Goal: Task Accomplishment & Management: Manage account settings

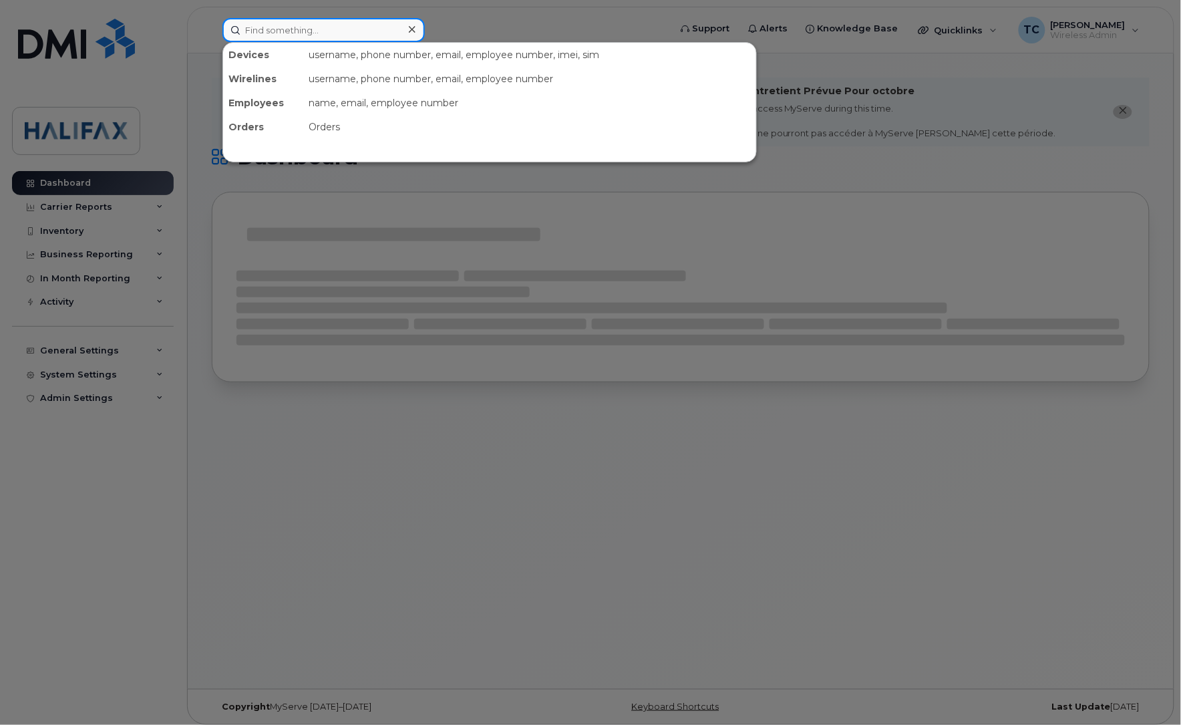
click at [311, 21] on input at bounding box center [323, 30] width 202 height 24
paste input "902-483-0866"
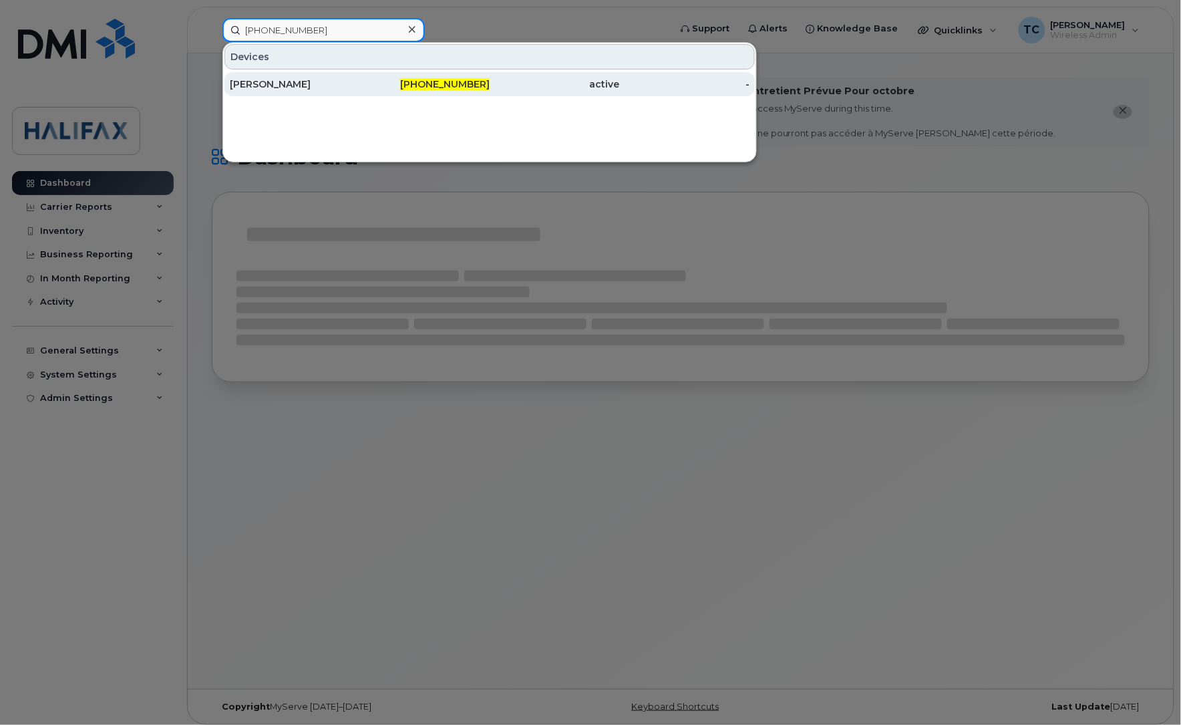
type input "902-483-0866"
click at [271, 84] on div "[PERSON_NAME]" at bounding box center [295, 83] width 130 height 13
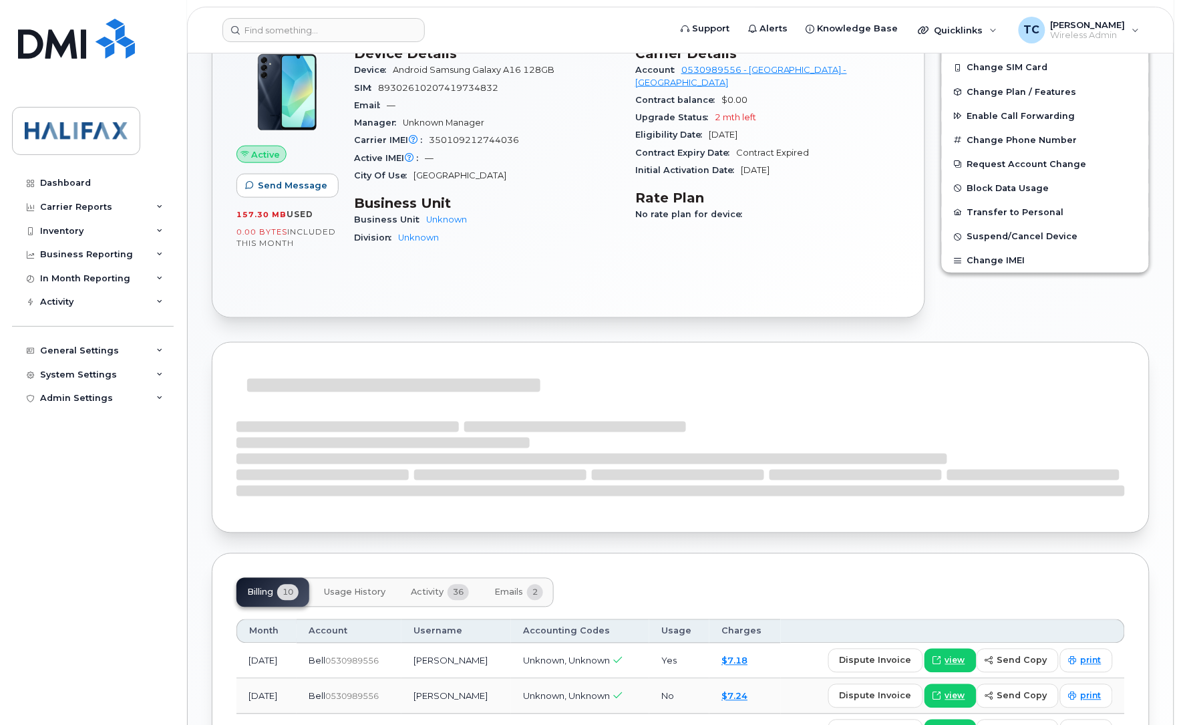
scroll to position [418, 0]
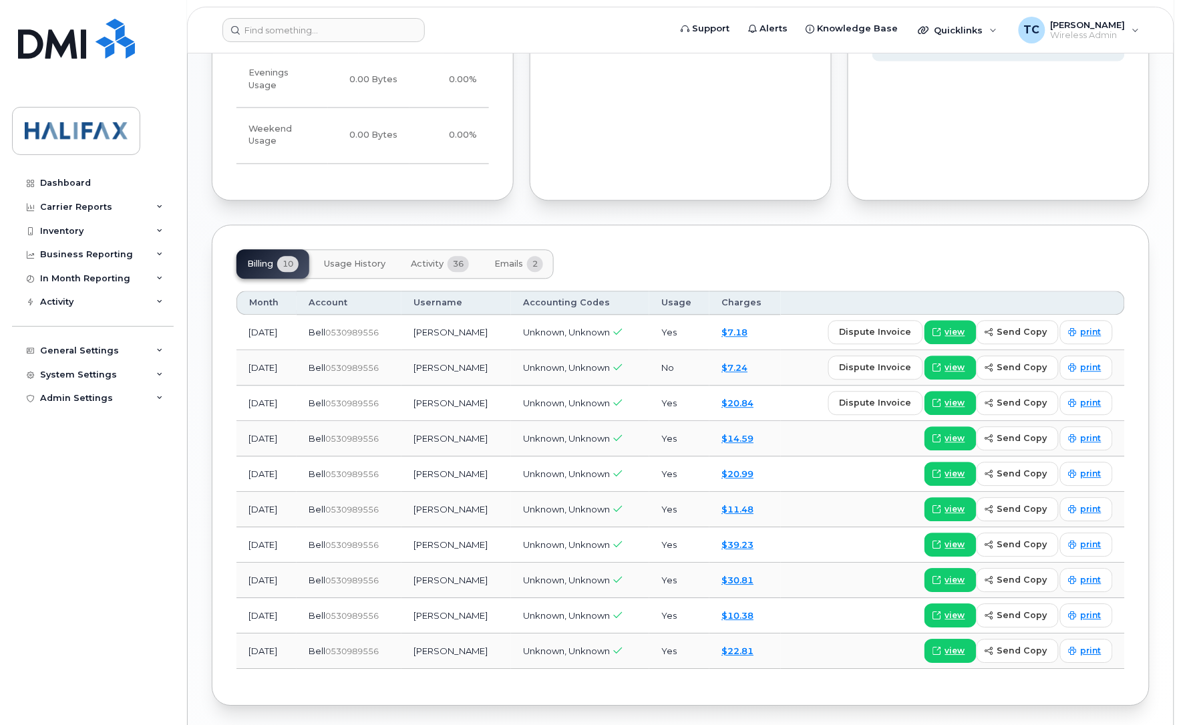
click at [426, 249] on button "Activity 36" at bounding box center [439, 263] width 79 height 29
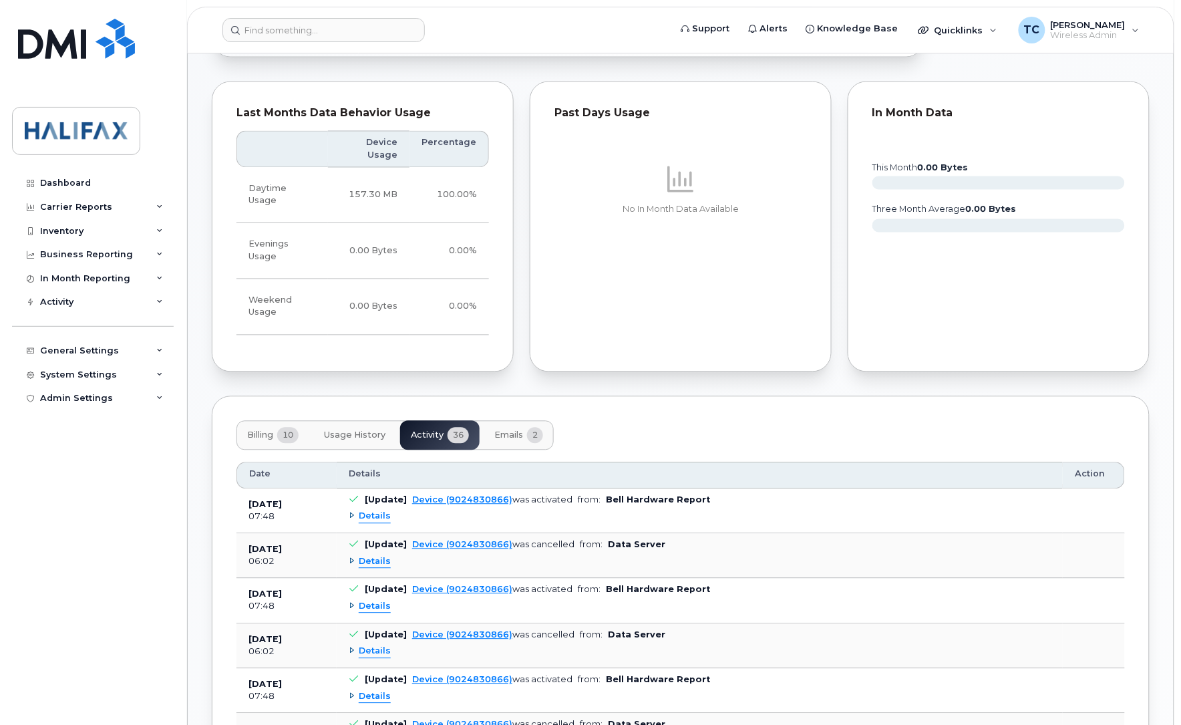
scroll to position [835, 0]
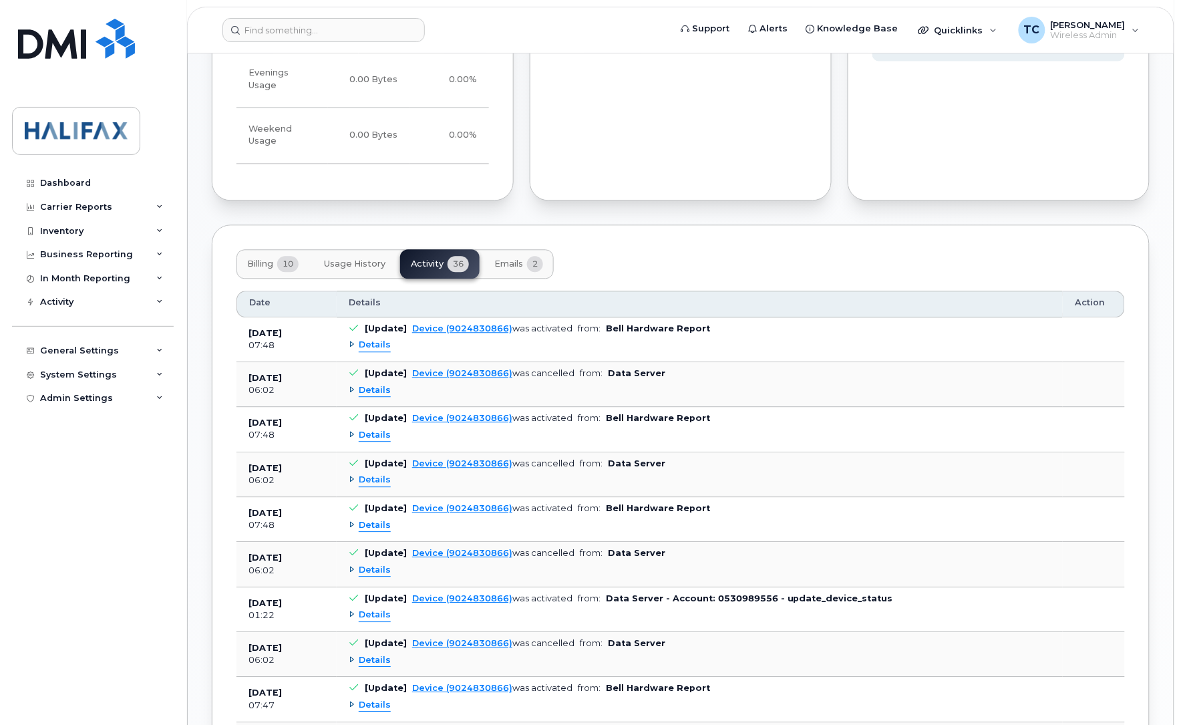
click at [377, 339] on span "Details" at bounding box center [375, 345] width 32 height 13
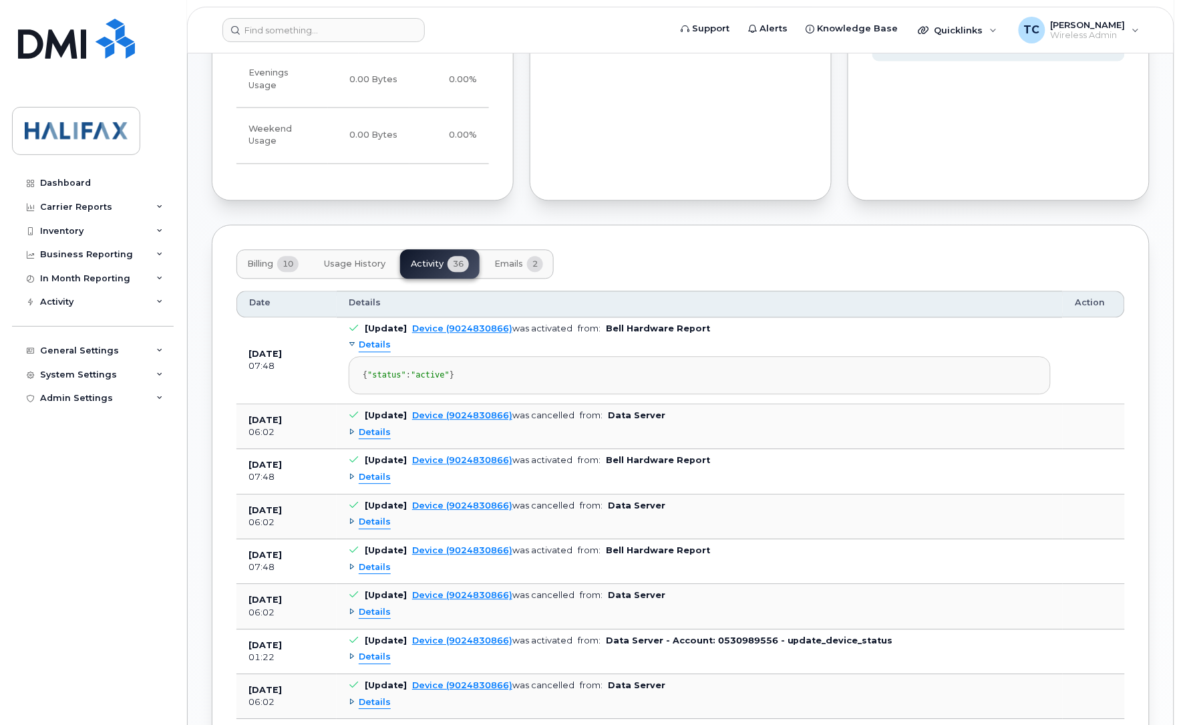
click at [375, 432] on span "Details" at bounding box center [375, 432] width 32 height 13
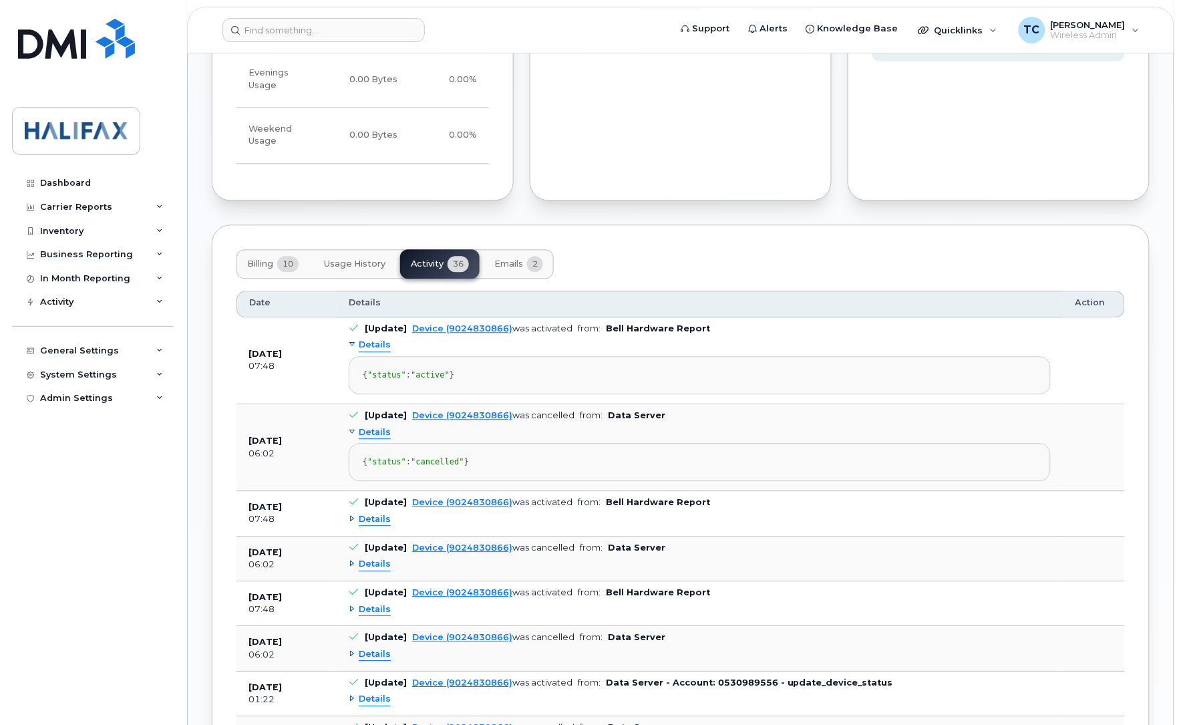
click at [357, 430] on div "Details" at bounding box center [370, 432] width 42 height 13
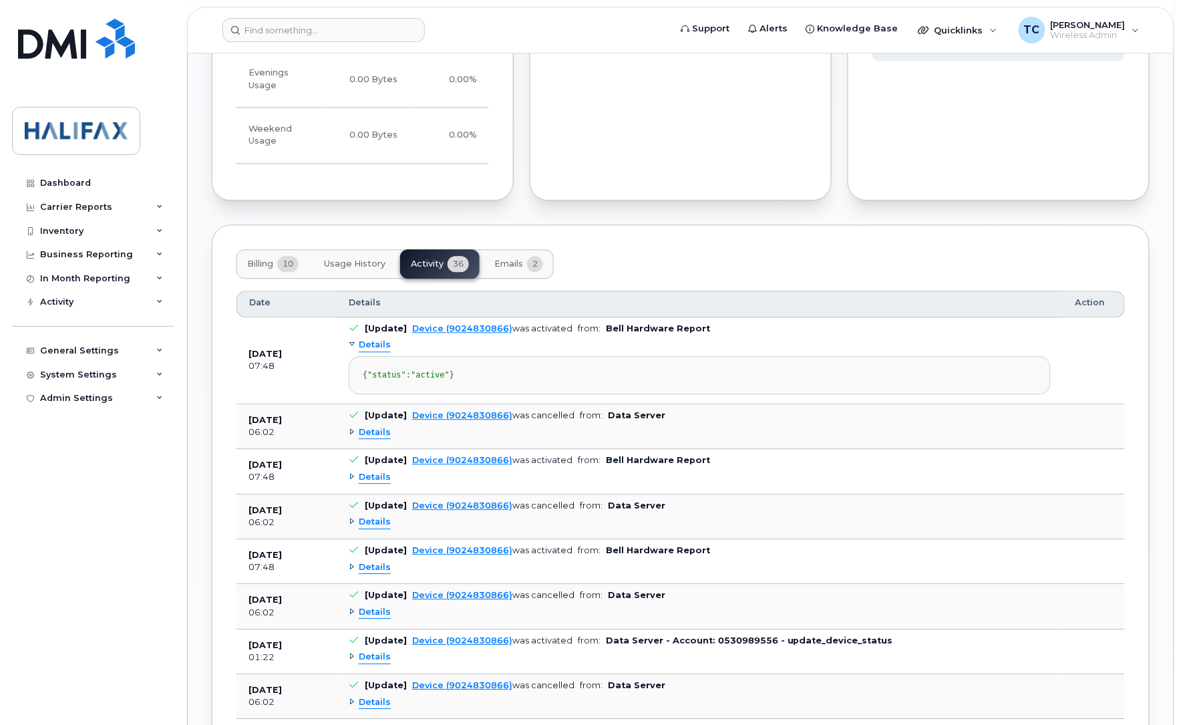
click at [366, 438] on span "Details" at bounding box center [375, 432] width 32 height 13
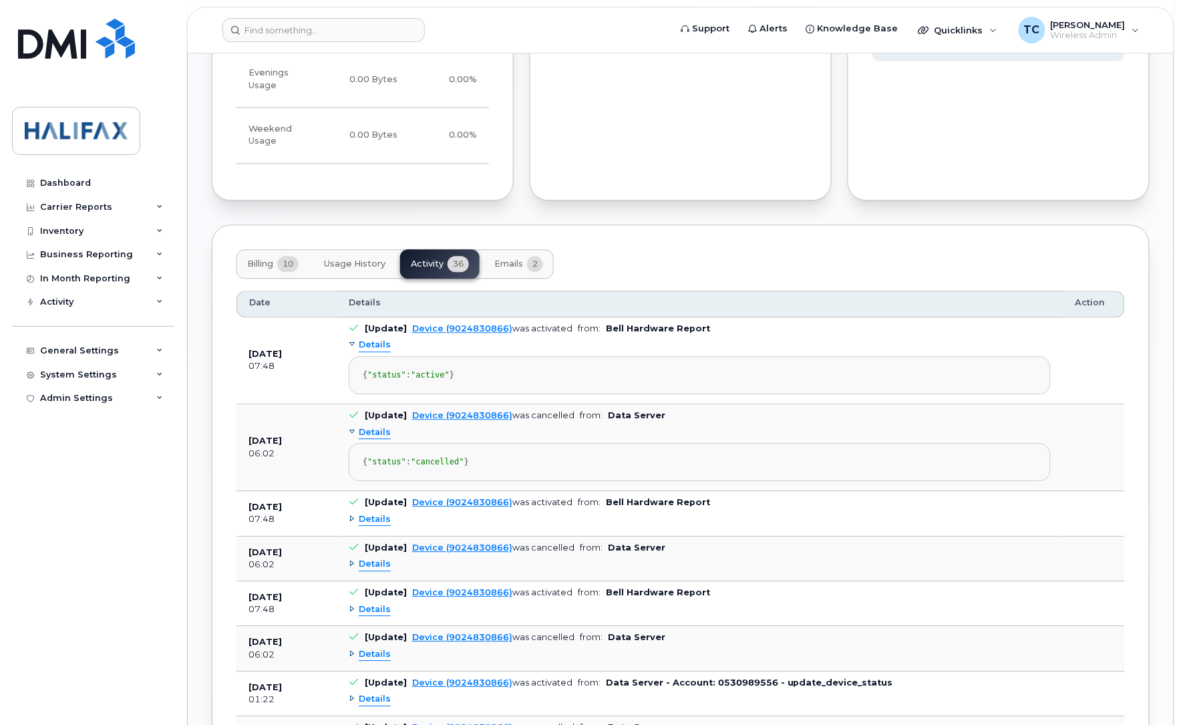
click at [362, 526] on span "Details" at bounding box center [375, 519] width 32 height 13
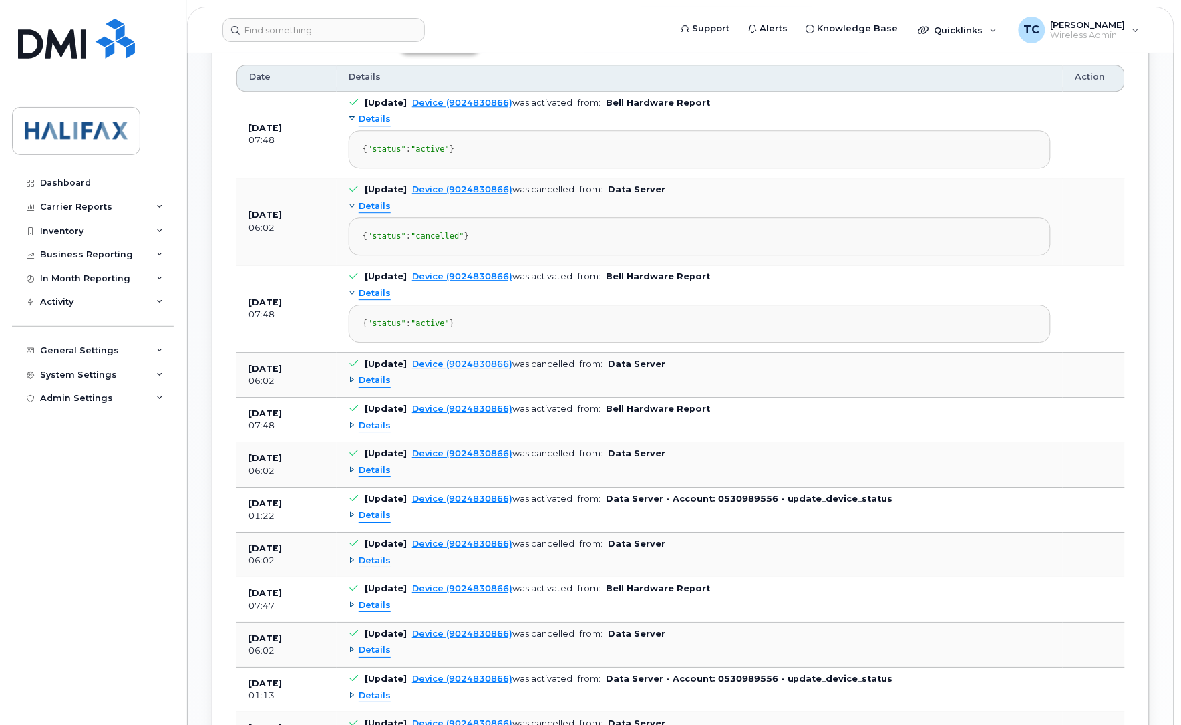
scroll to position [1086, 0]
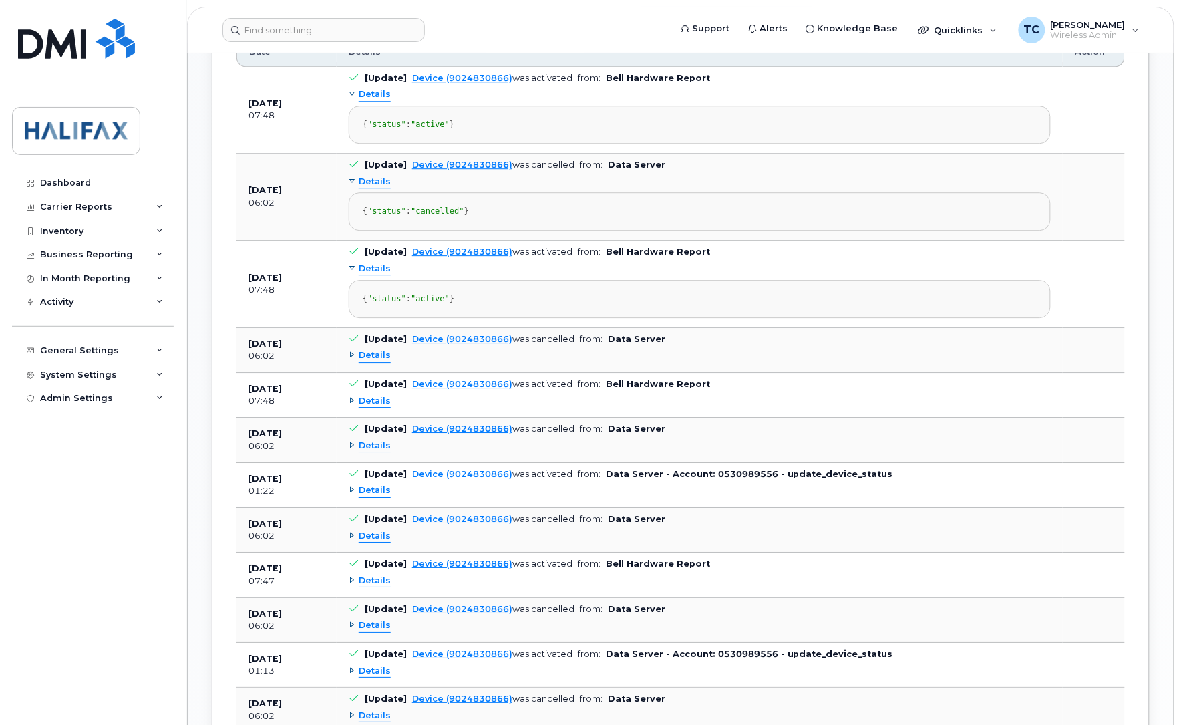
click at [371, 362] on span "Details" at bounding box center [375, 355] width 32 height 13
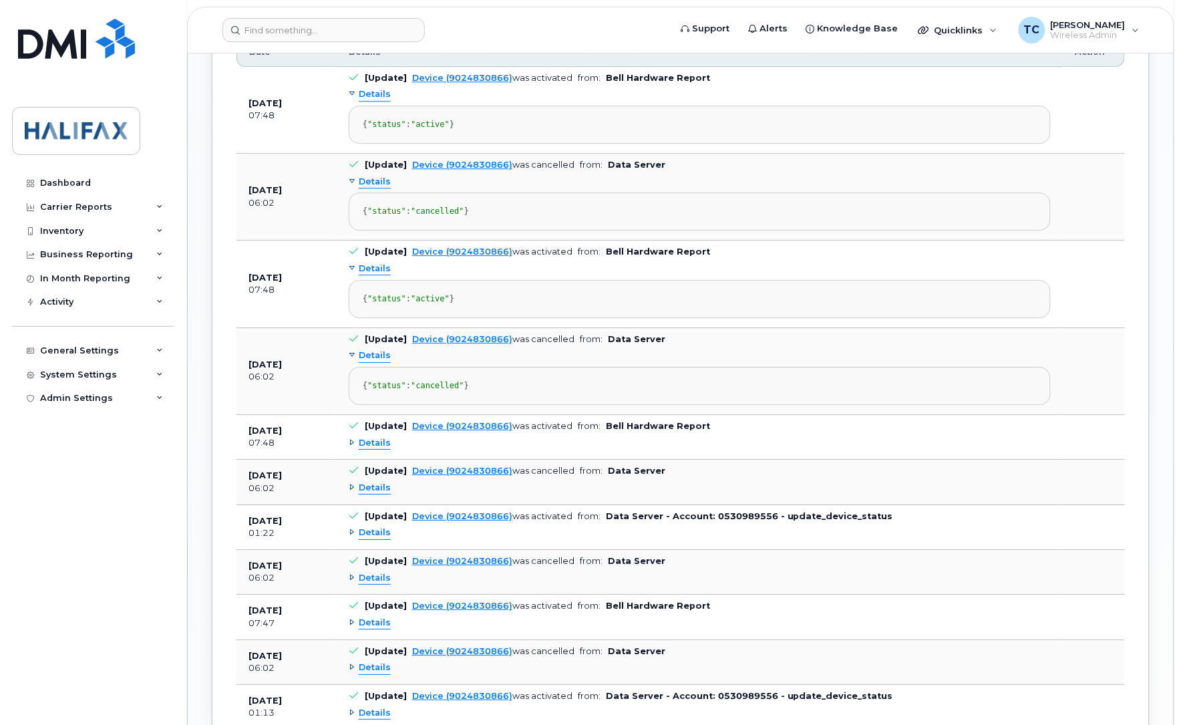
click at [371, 450] on span "Details" at bounding box center [375, 443] width 32 height 13
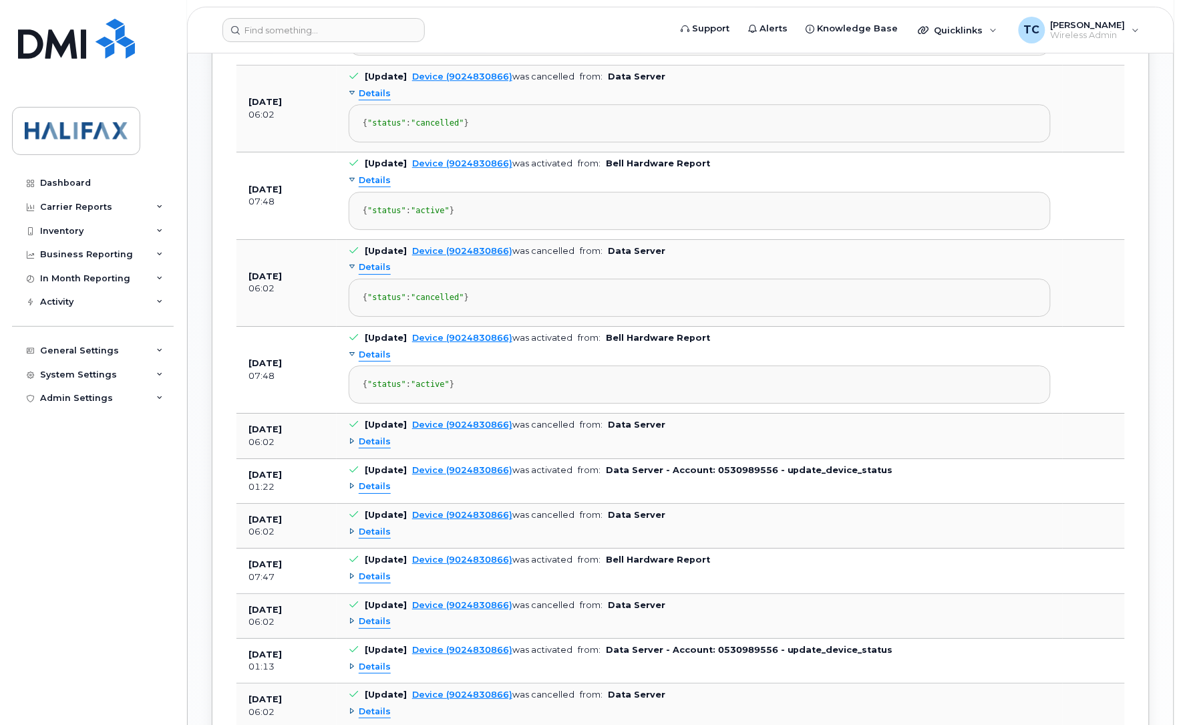
scroll to position [1253, 0]
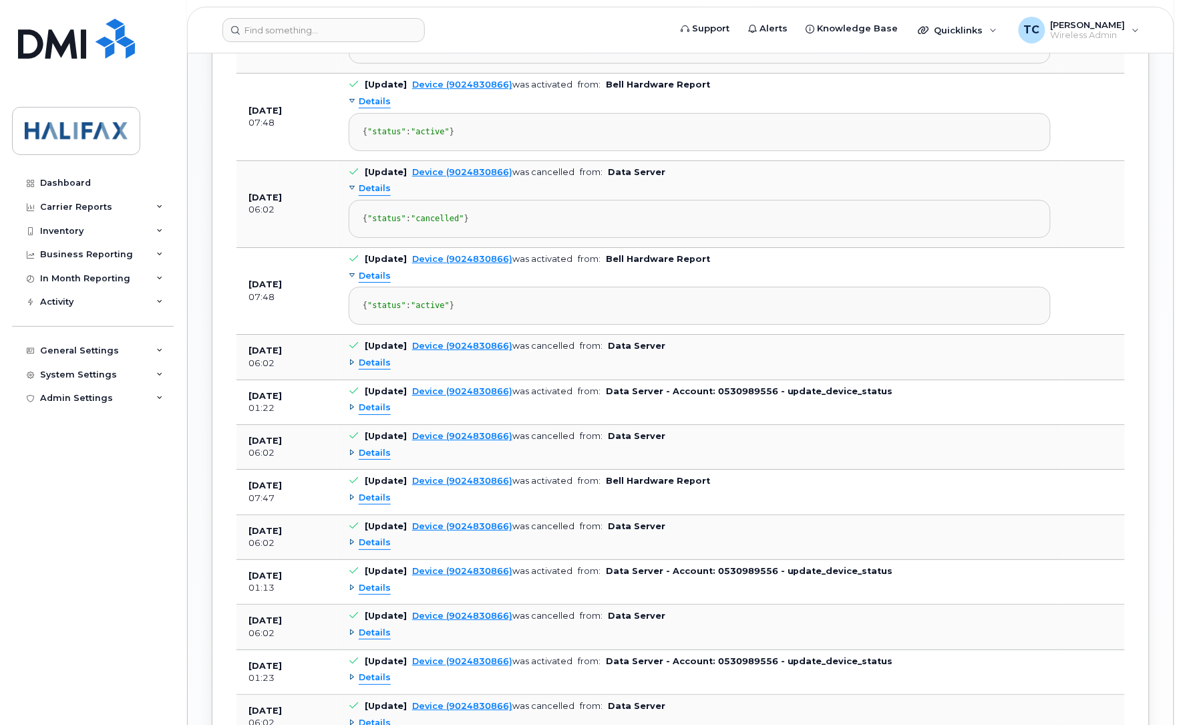
click at [366, 369] on span "Details" at bounding box center [375, 363] width 32 height 13
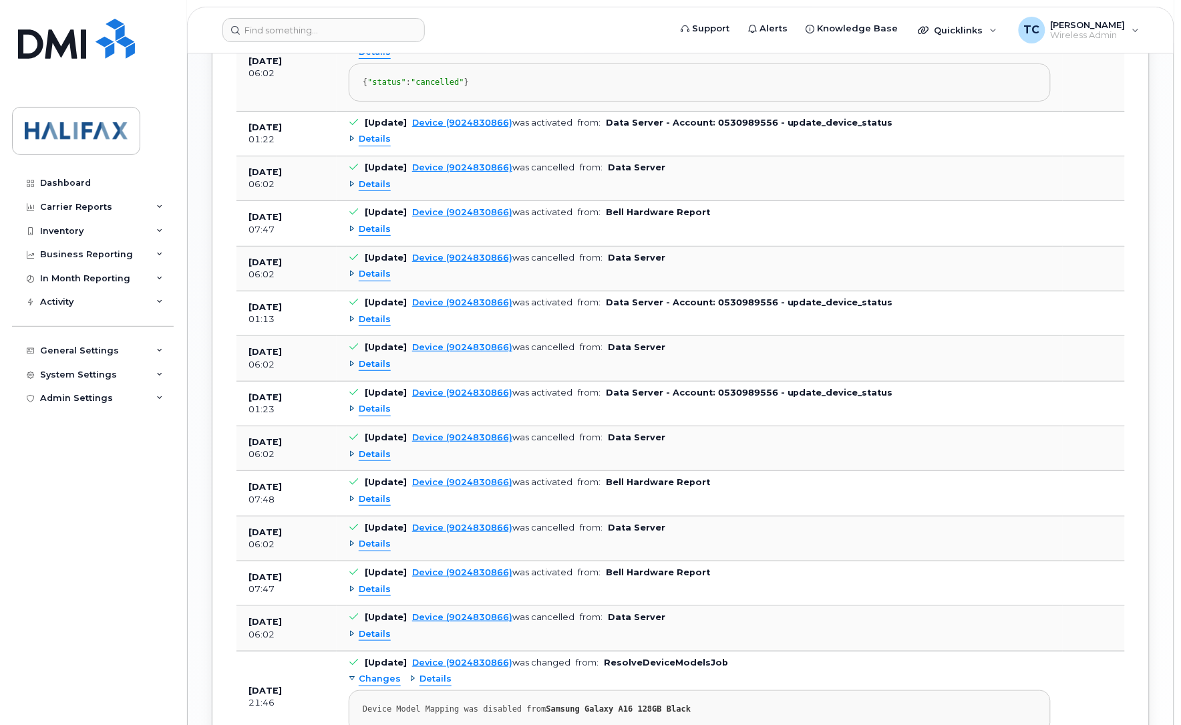
scroll to position [1587, 0]
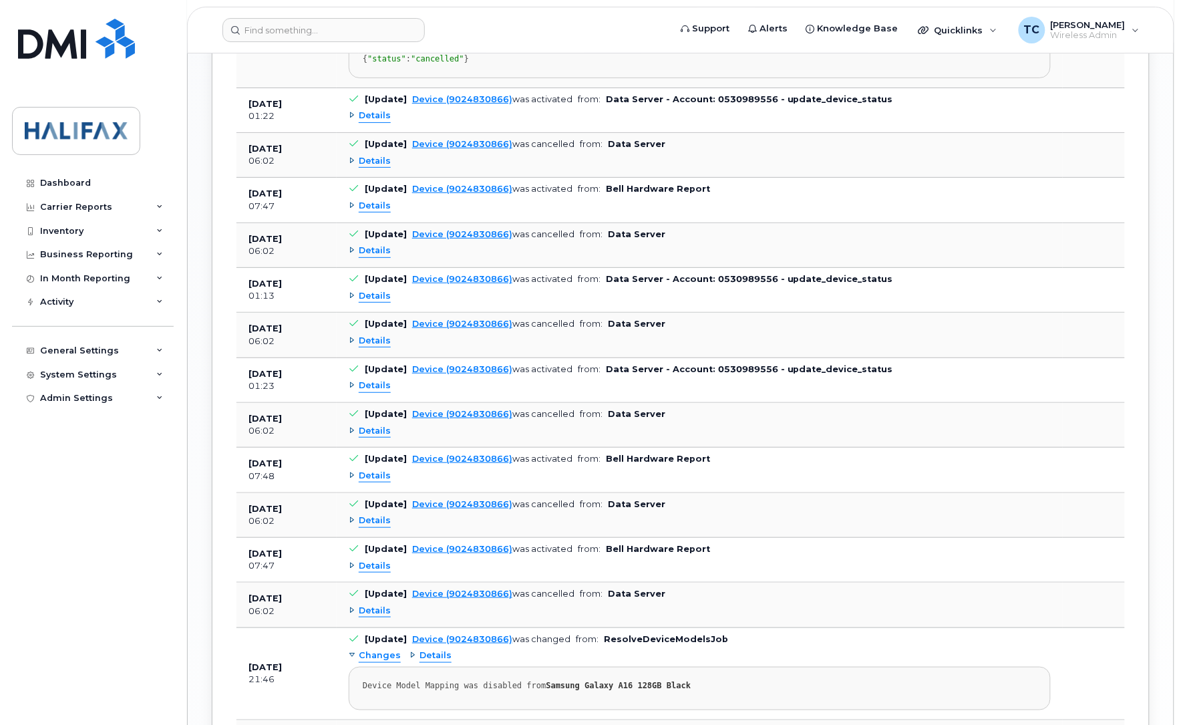
click at [351, 168] on div "Details" at bounding box center [370, 161] width 42 height 13
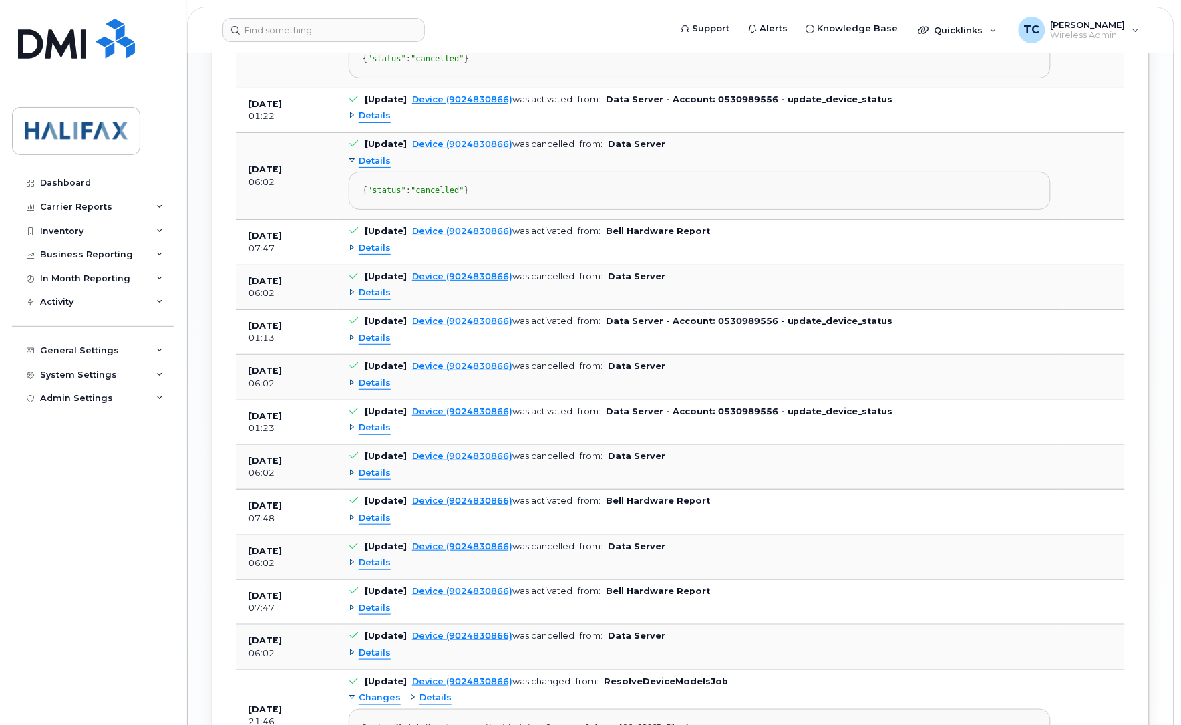
click at [349, 255] on div "Details" at bounding box center [370, 248] width 42 height 13
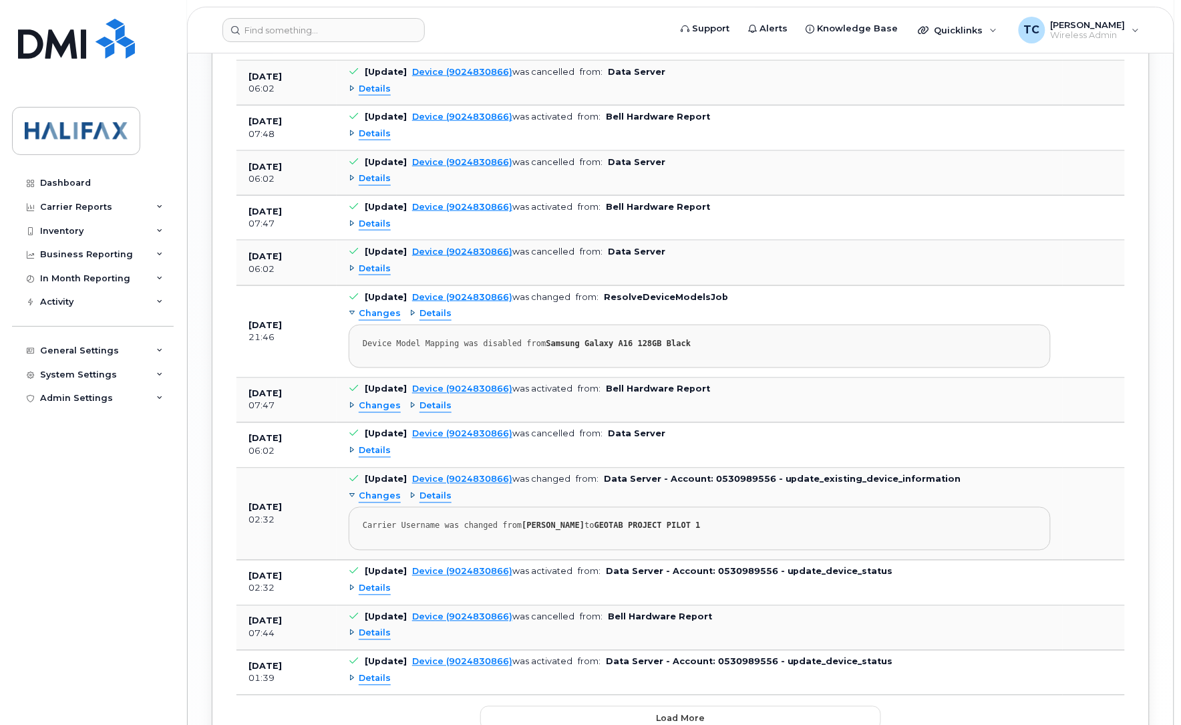
scroll to position [2004, 0]
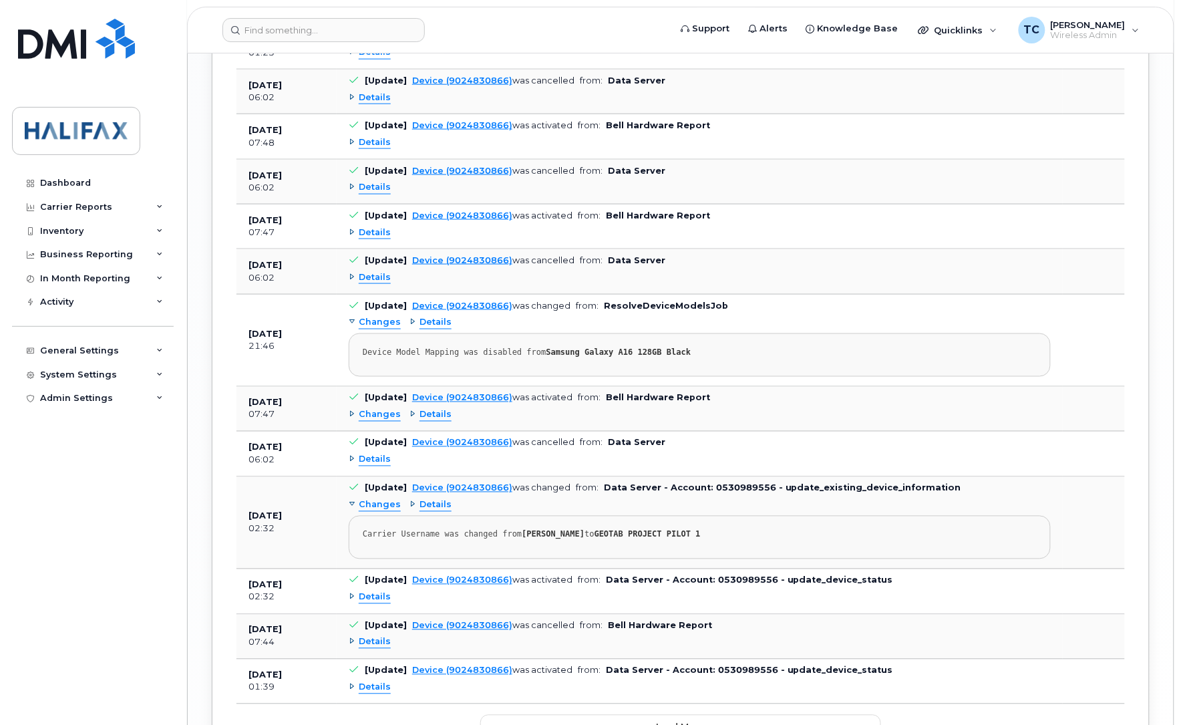
click at [349, 59] on div "Details" at bounding box center [370, 52] width 42 height 13
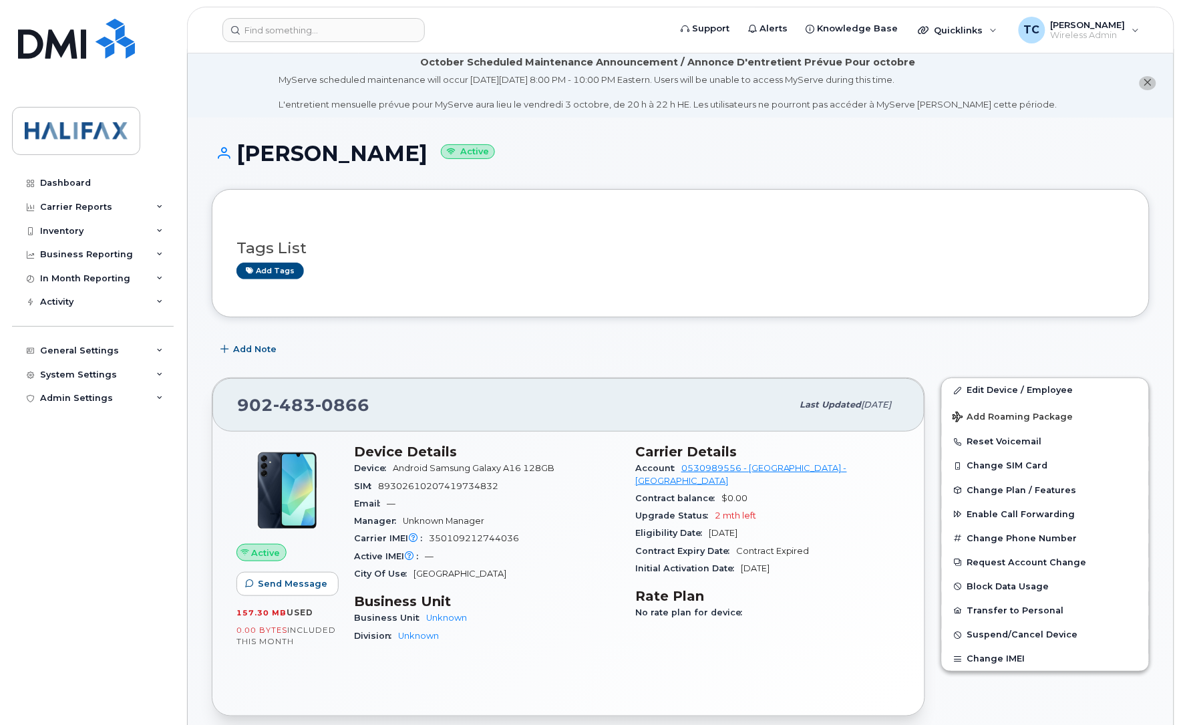
scroll to position [0, 0]
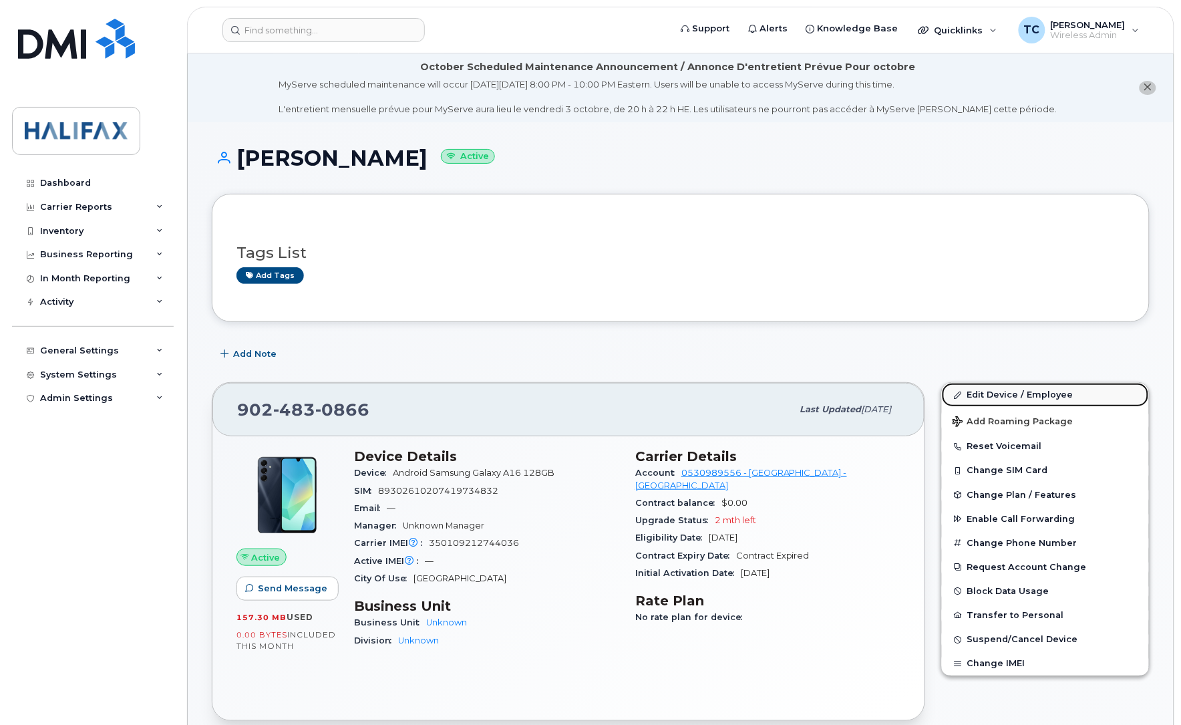
drag, startPoint x: 1006, startPoint y: 391, endPoint x: 1022, endPoint y: 386, distance: 16.9
click at [1006, 391] on link "Edit Device / Employee" at bounding box center [1045, 395] width 207 height 24
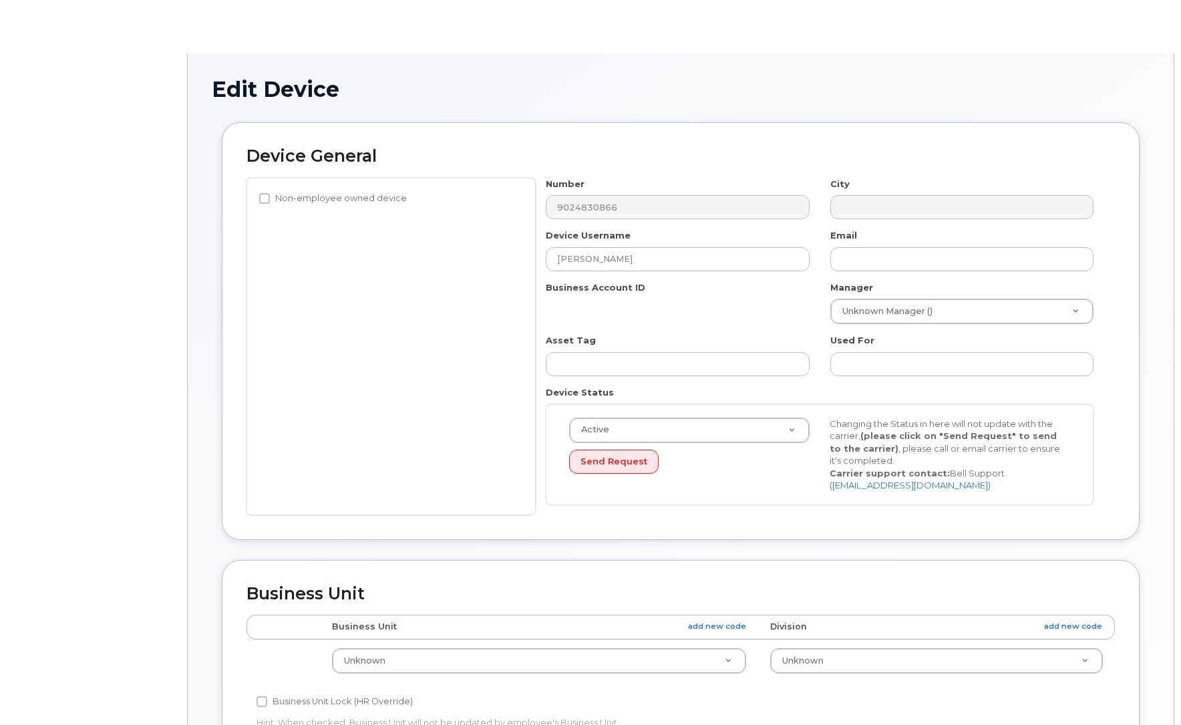
select select "29637074"
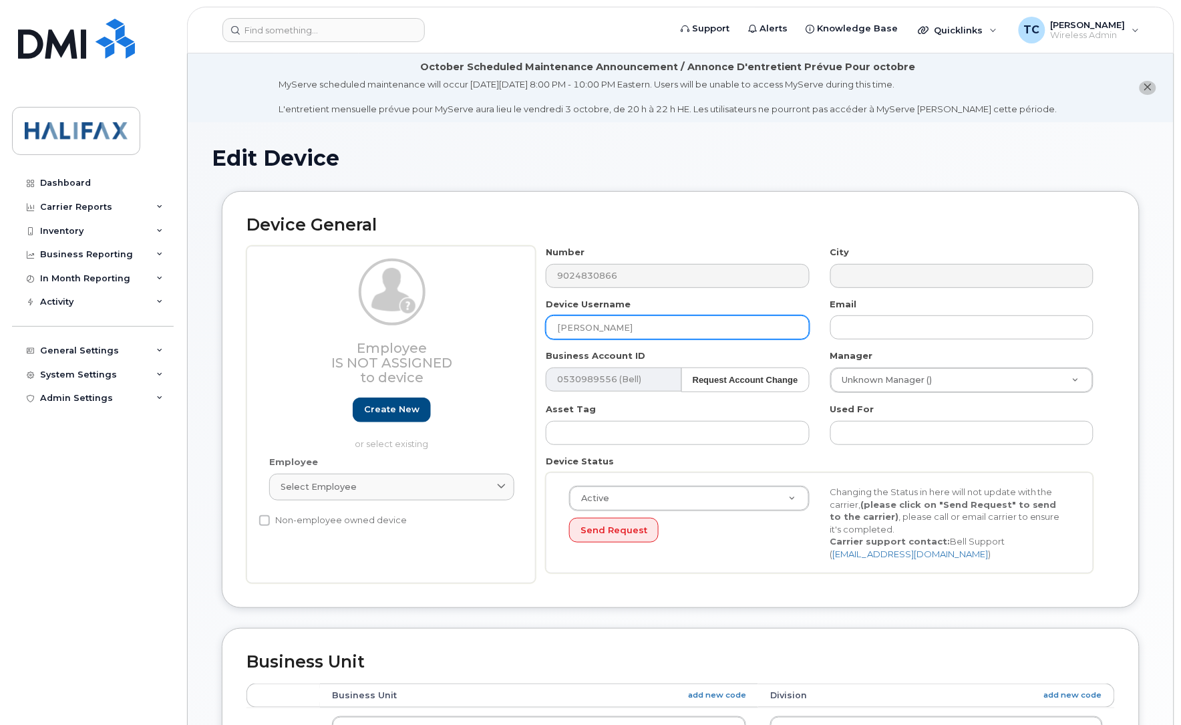
drag, startPoint x: 633, startPoint y: 325, endPoint x: 402, endPoint y: 321, distance: 231.9
click at [423, 319] on div "Employee Is not assigned to device Create new or select existing Employee Selec…" at bounding box center [681, 414] width 868 height 337
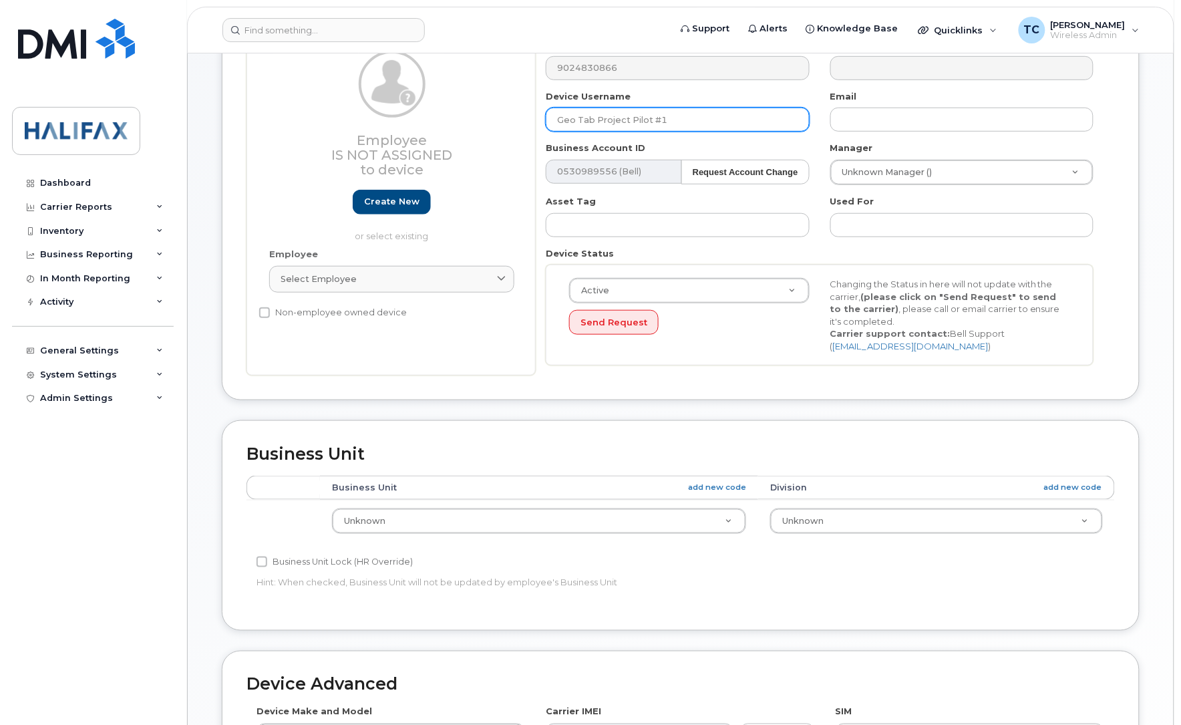
scroll to position [251, 0]
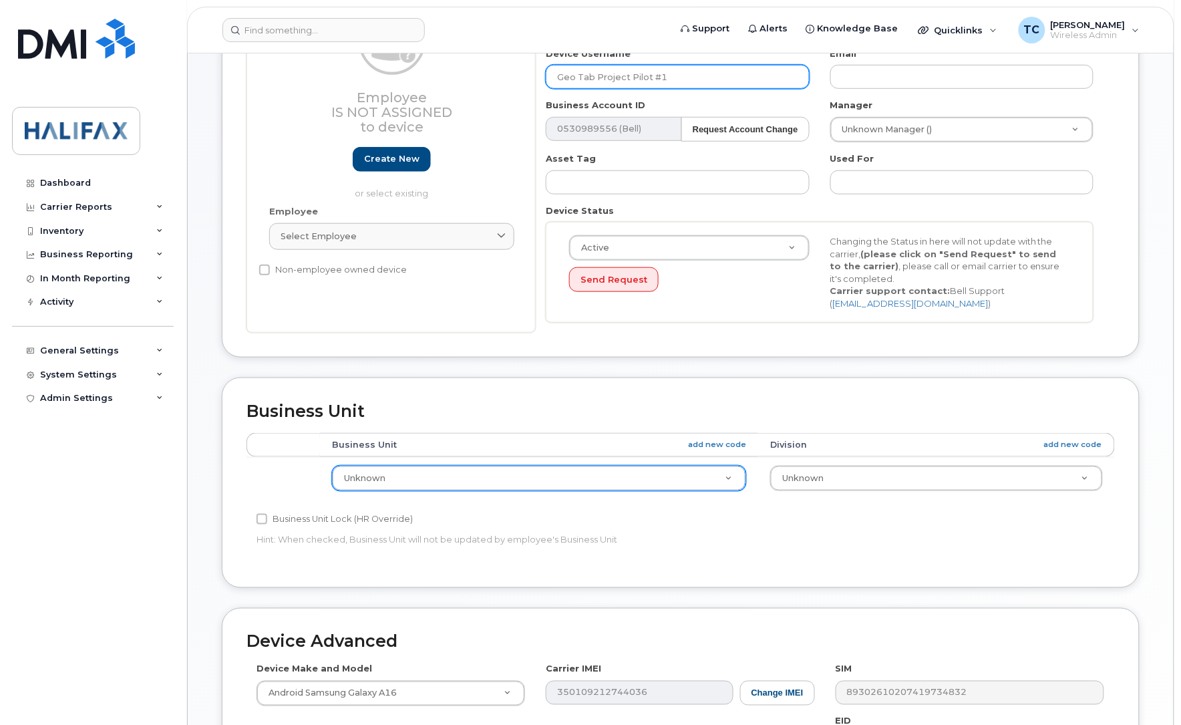
type input "Geo Tab Project Pilot #1"
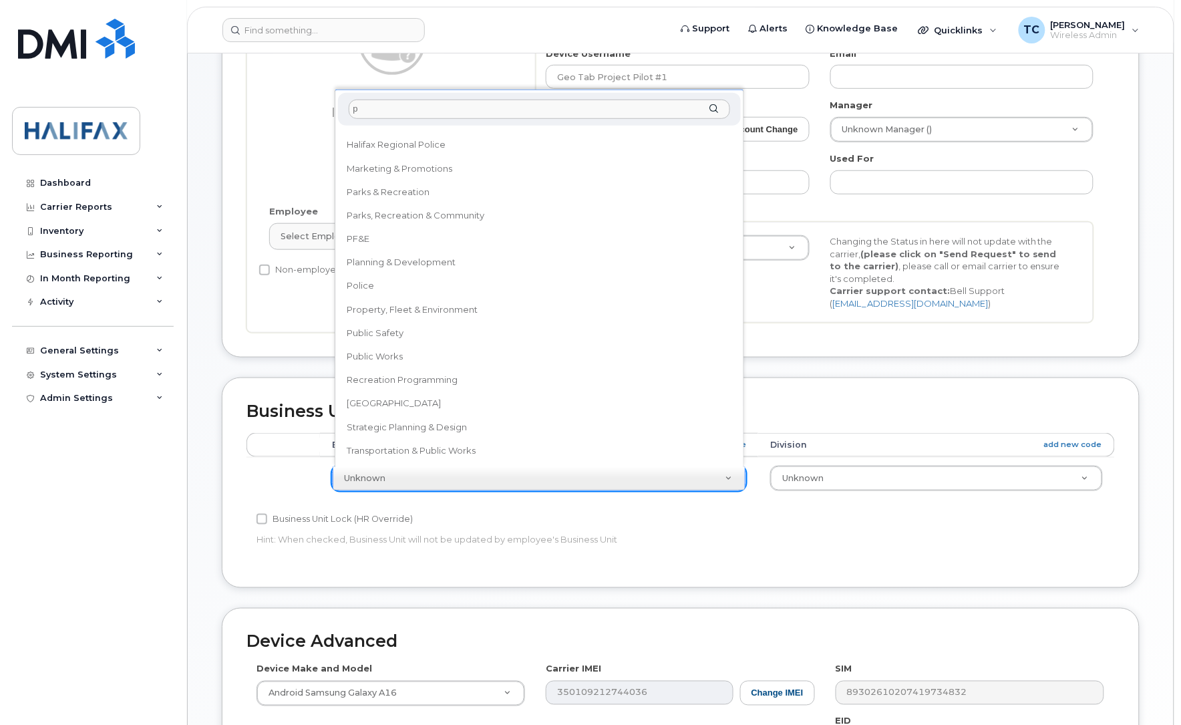
scroll to position [0, 0]
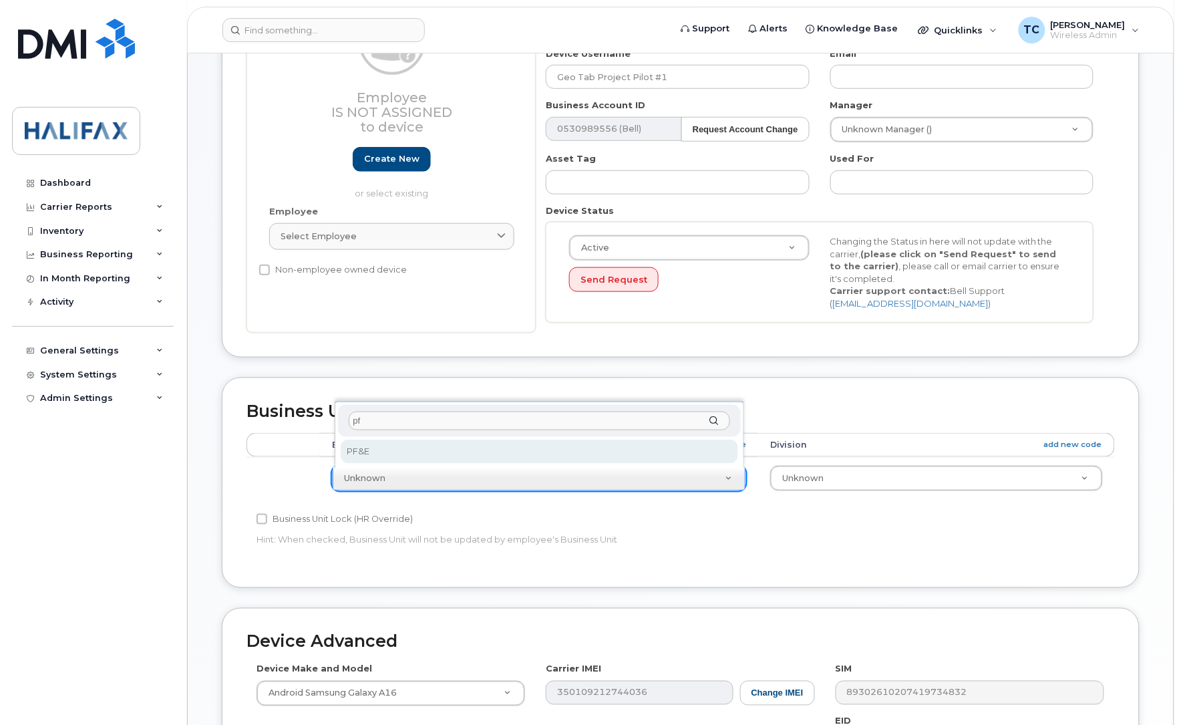
type input "pf"
select select "29637100"
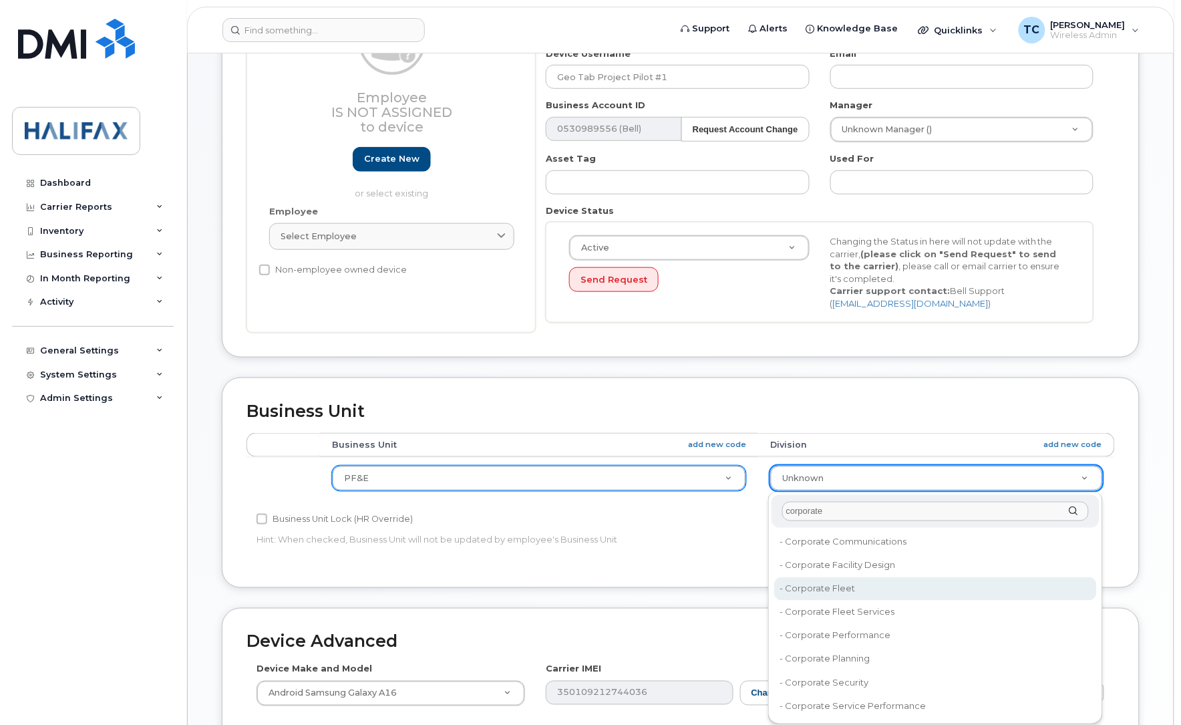
type input "corporate"
type input "29637226"
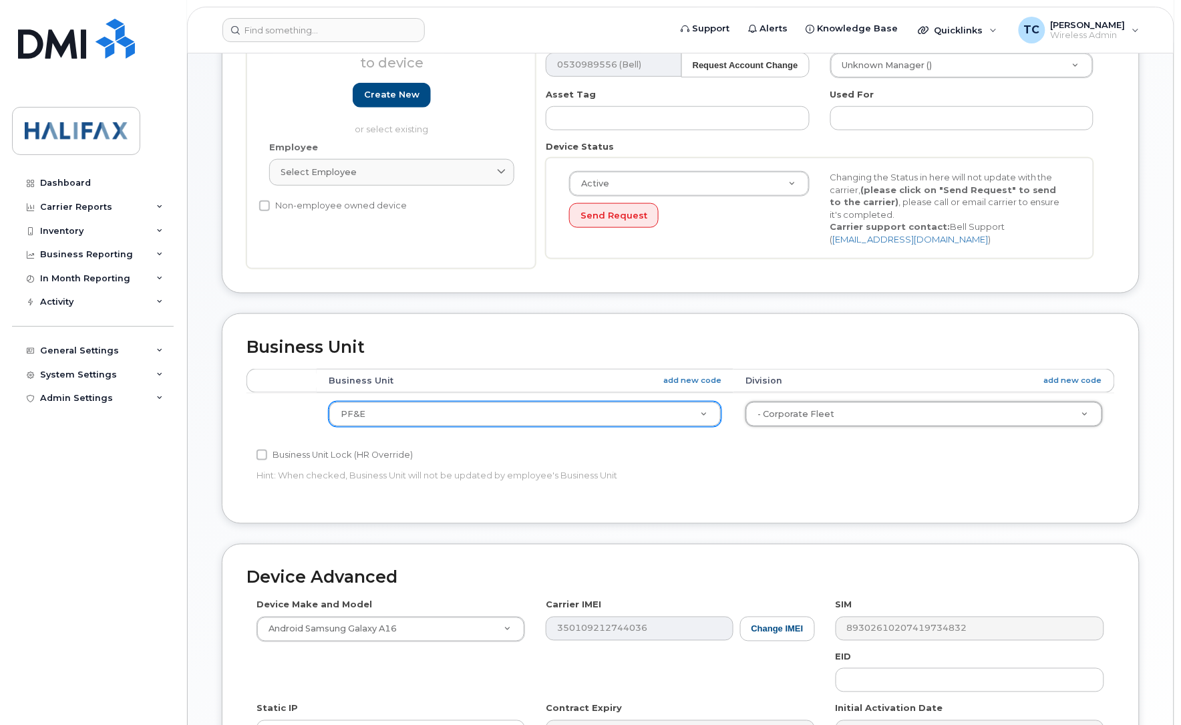
scroll to position [535, 0]
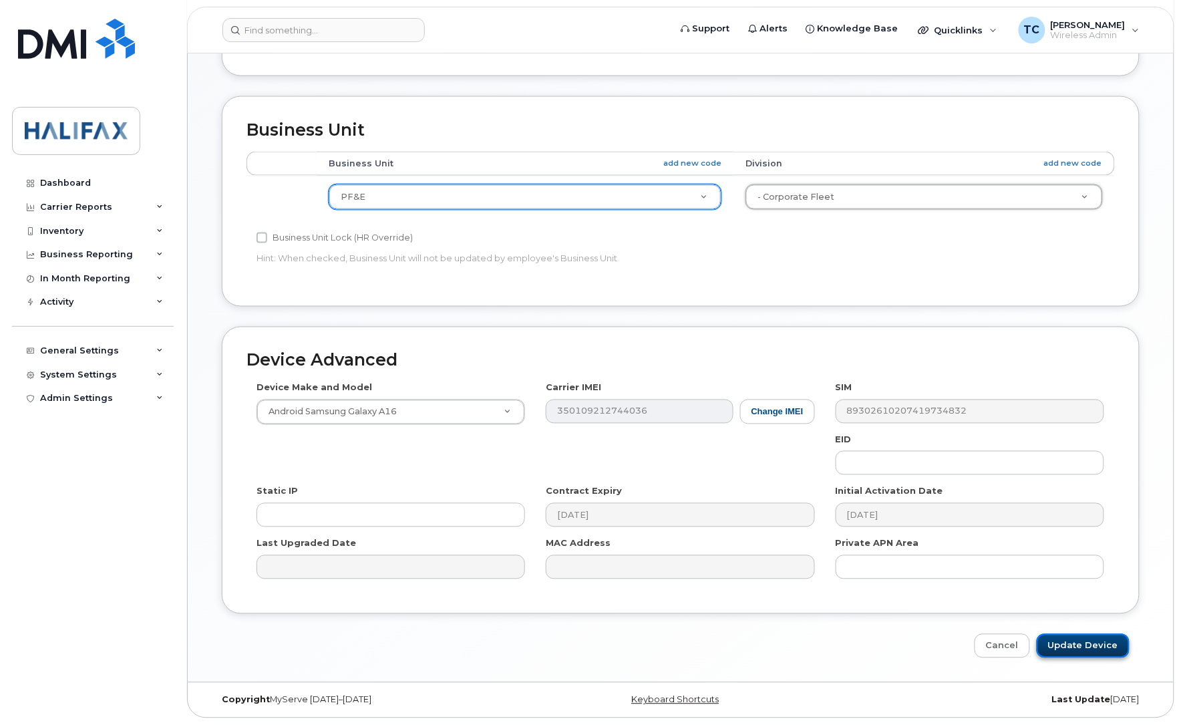
click at [1090, 643] on input "Update Device" at bounding box center [1083, 646] width 93 height 25
type input "Saving..."
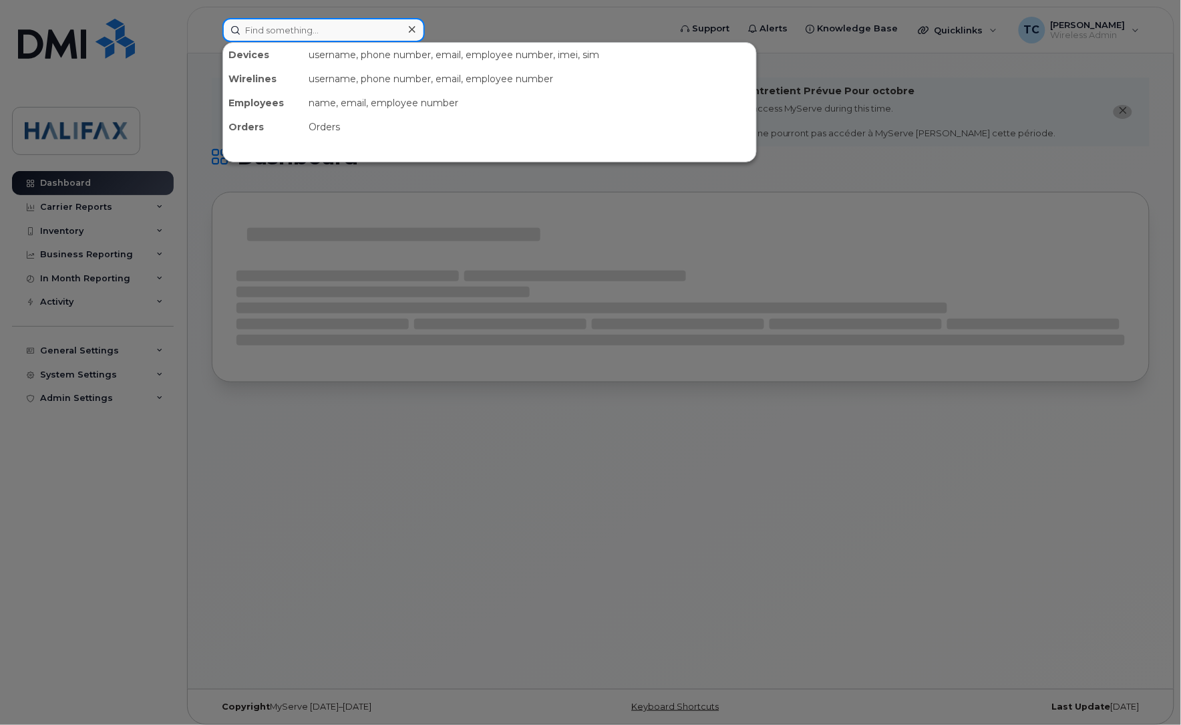
click at [346, 25] on input at bounding box center [323, 30] width 202 height 24
paste input "89302610206001211225"
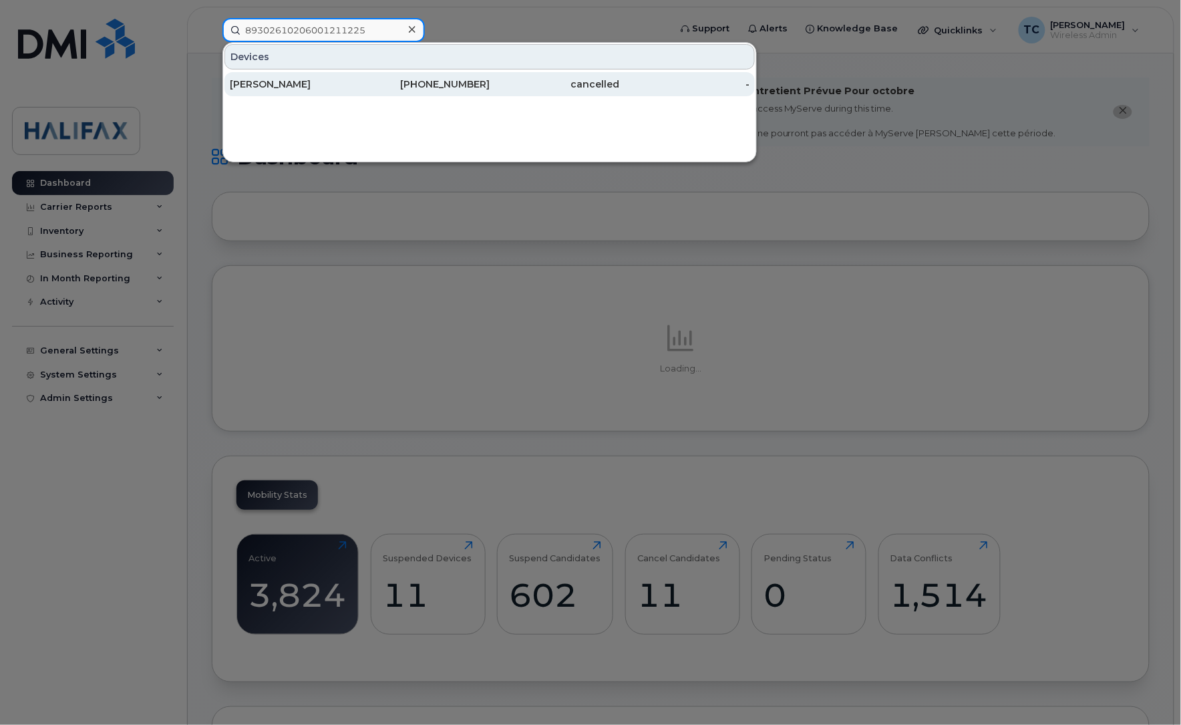
type input "89302610206001211225"
click at [299, 84] on div "Holly Richardson" at bounding box center [295, 83] width 130 height 13
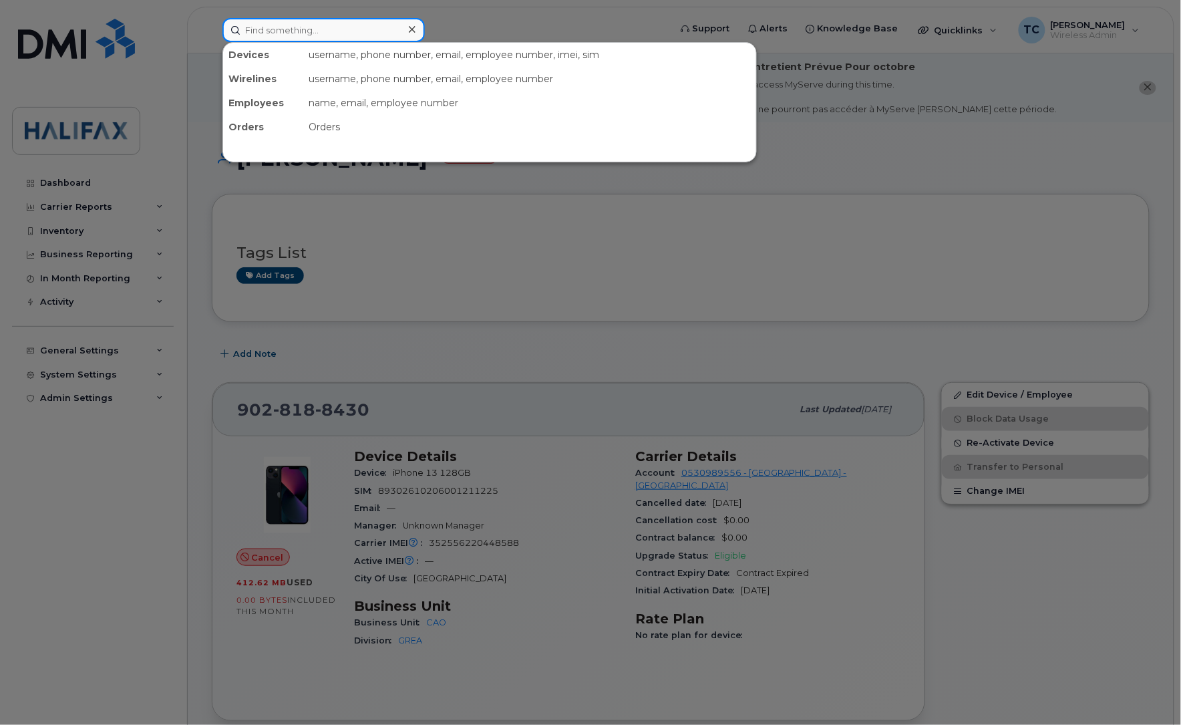
click at [335, 37] on input at bounding box center [323, 30] width 202 height 24
paste input "89302610207418100000"
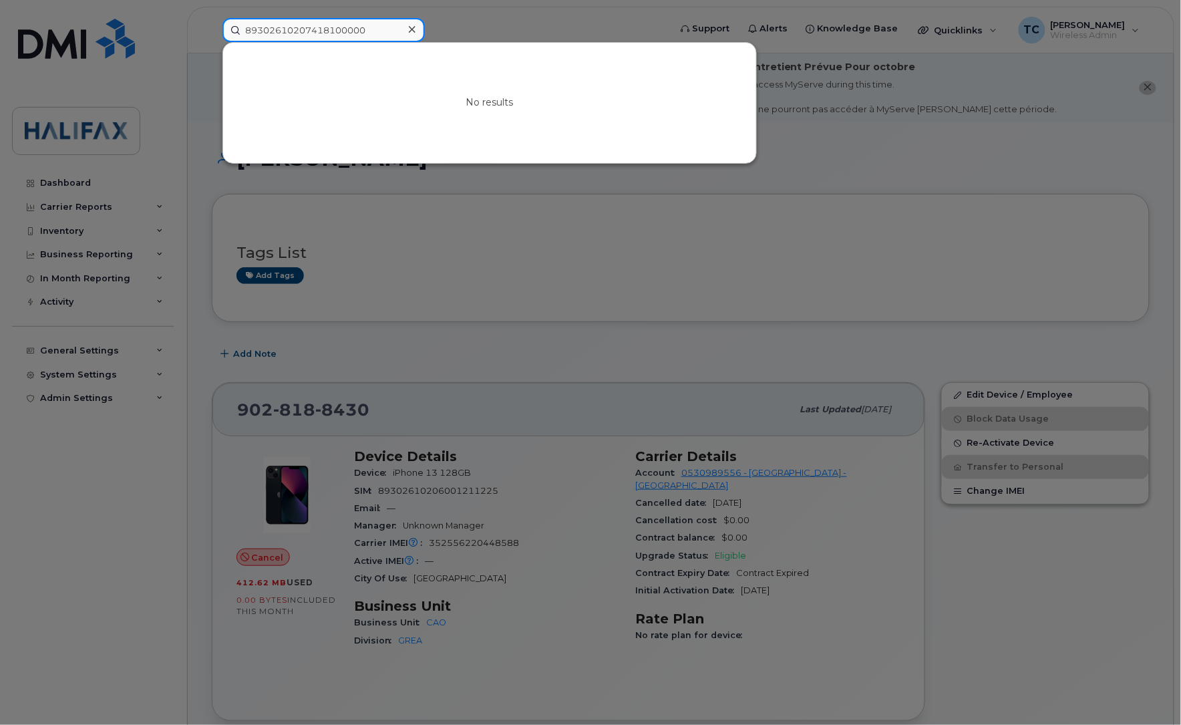
click at [381, 34] on input "89302610207418100000" at bounding box center [323, 30] width 202 height 24
click at [381, 29] on input "89302610207418100000" at bounding box center [323, 30] width 202 height 24
drag, startPoint x: 379, startPoint y: 29, endPoint x: 134, endPoint y: 25, distance: 244.5
click at [212, 25] on div "89302610207418100000 No results" at bounding box center [442, 30] width 460 height 24
paste input "1030300"
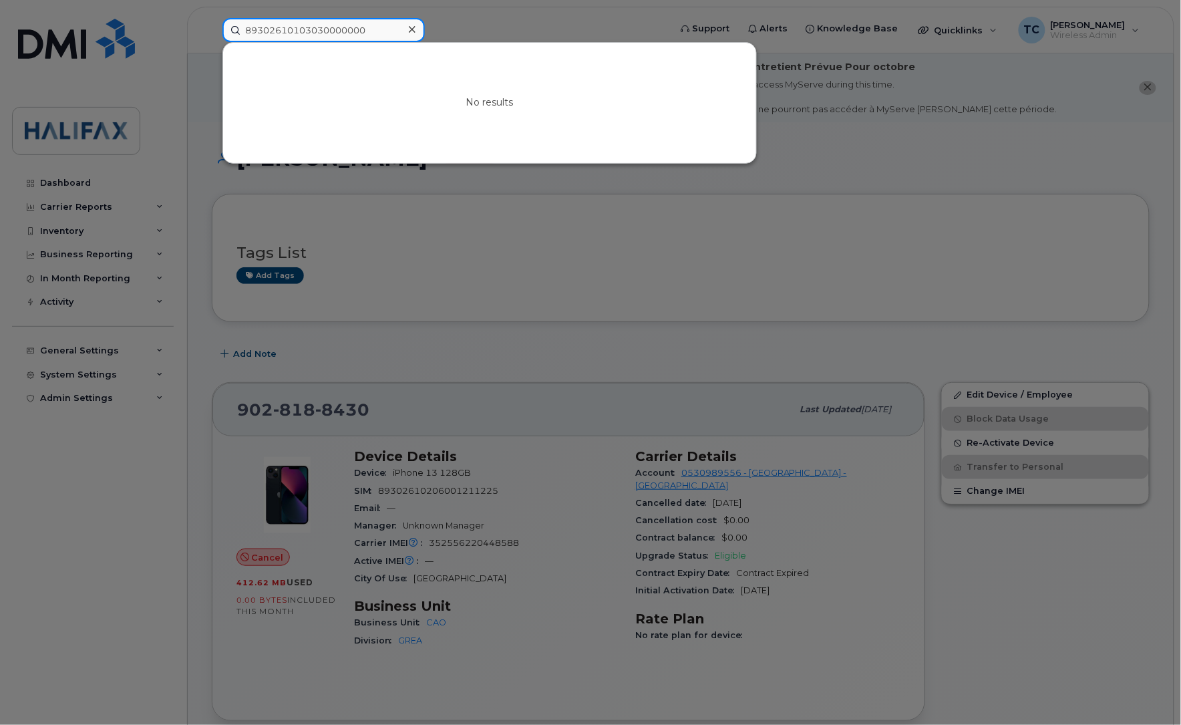
type input "89302610103030000000"
click at [506, 34] on div at bounding box center [590, 362] width 1181 height 725
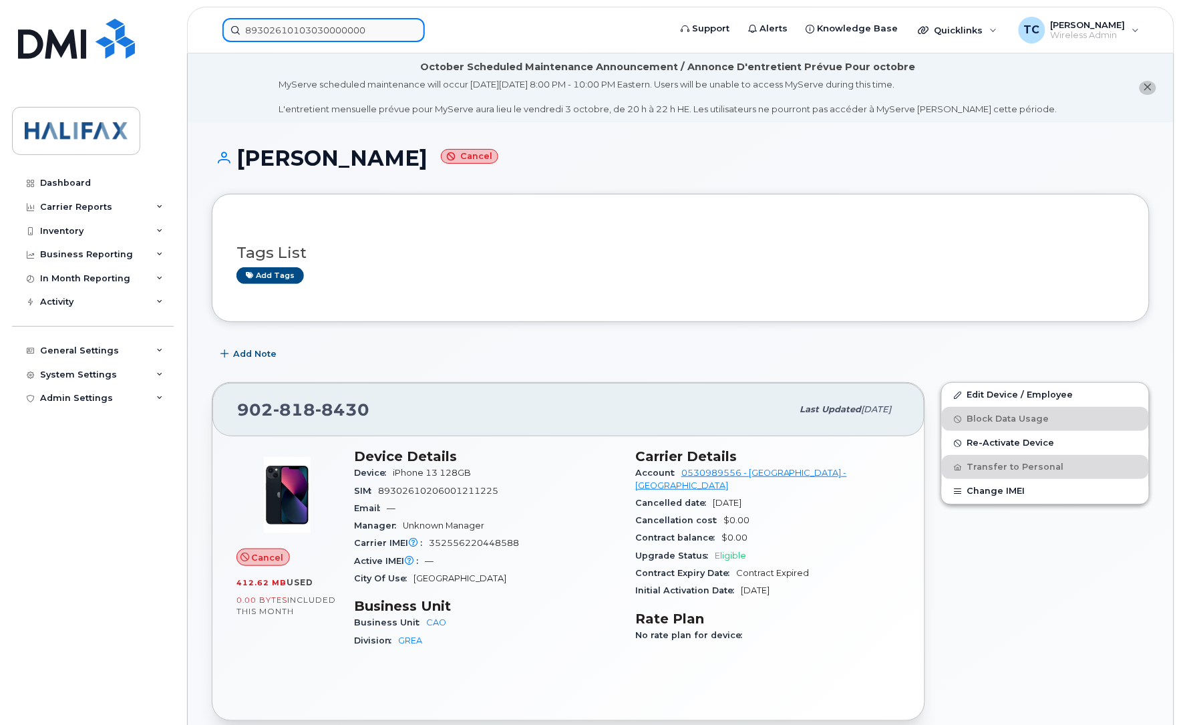
drag, startPoint x: 289, startPoint y: 38, endPoint x: 298, endPoint y: 31, distance: 11.5
click at [289, 38] on input "89302610103030000000" at bounding box center [323, 30] width 202 height 24
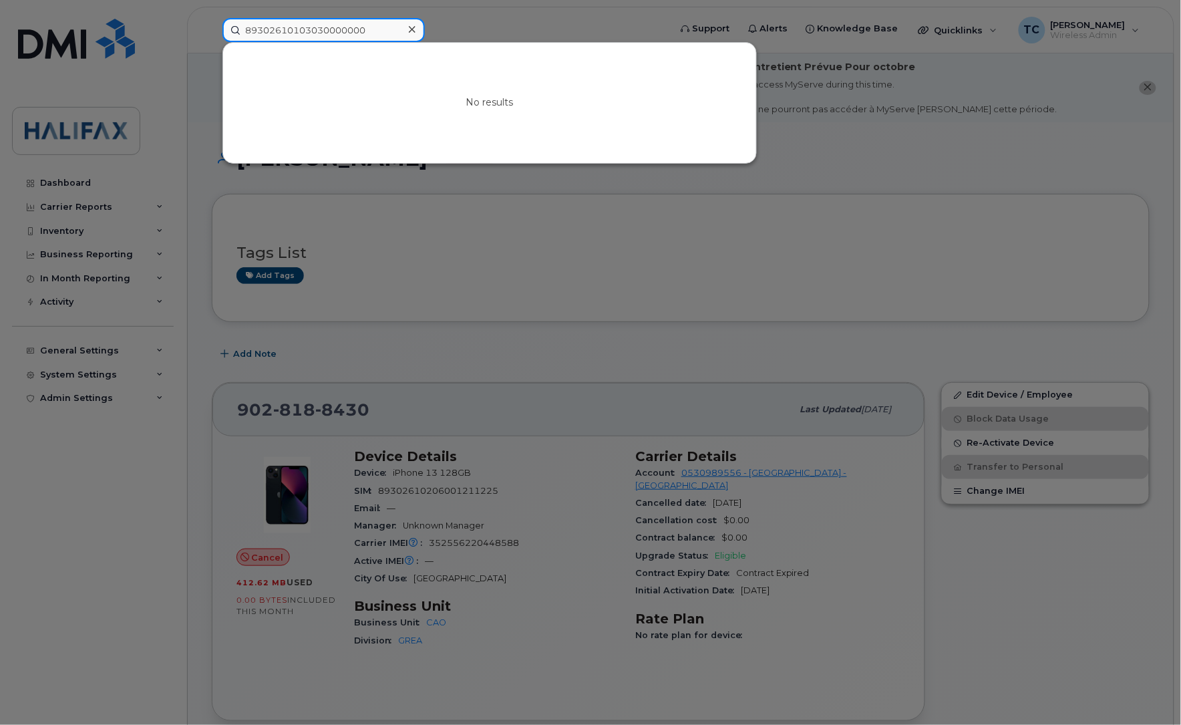
drag, startPoint x: 392, startPoint y: 29, endPoint x: 90, endPoint y: 29, distance: 302.0
click at [212, 29] on div "89302610103030000000 No results" at bounding box center [442, 30] width 460 height 24
paste input
click at [324, 29] on input at bounding box center [323, 30] width 202 height 24
click at [309, 24] on input at bounding box center [323, 30] width 202 height 24
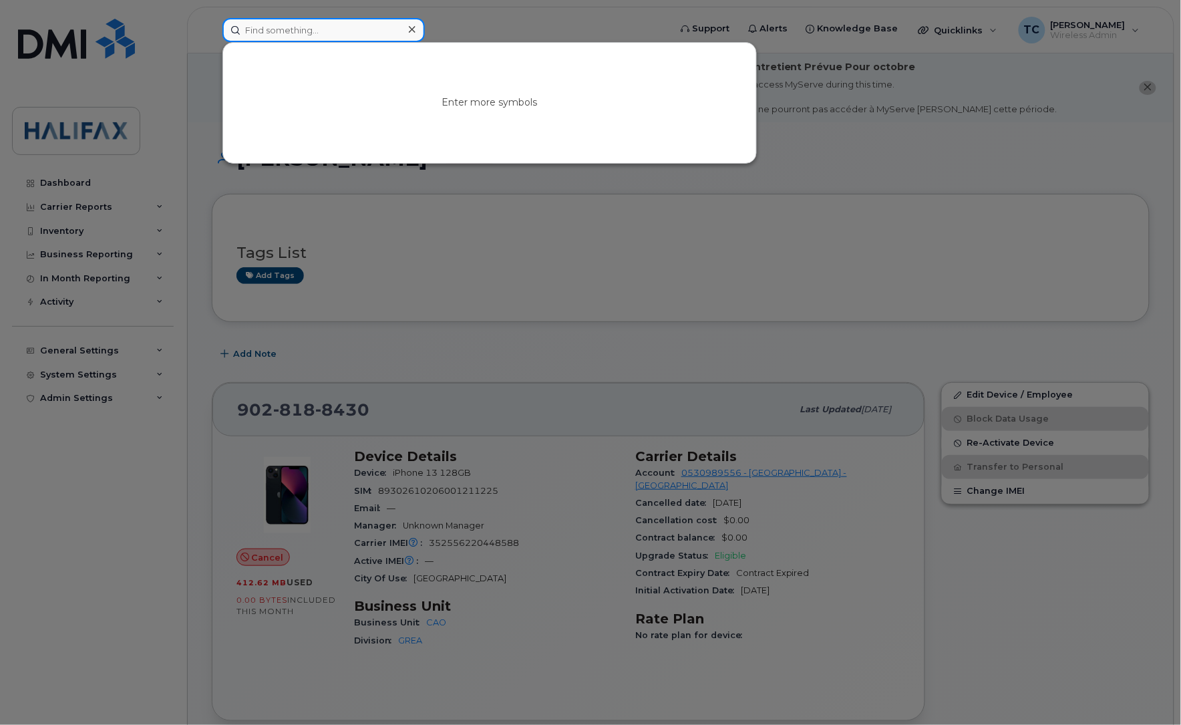
paste input "'89302610207708900000"
click at [374, 31] on input "89302610207708900000" at bounding box center [323, 30] width 202 height 24
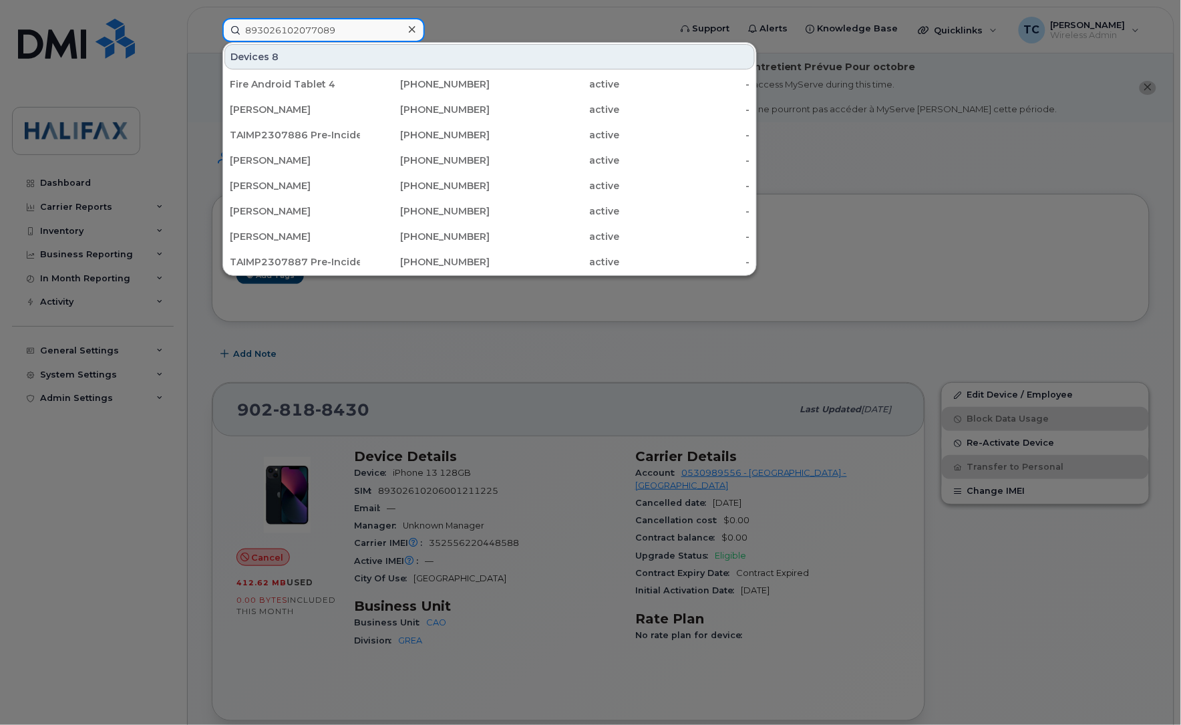
click at [364, 25] on input "893026102077089" at bounding box center [323, 30] width 202 height 24
drag, startPoint x: 365, startPoint y: 28, endPoint x: 271, endPoint y: 37, distance: 94.0
click at [225, 35] on input "893026102077089" at bounding box center [323, 30] width 202 height 24
click at [482, 21] on div at bounding box center [590, 362] width 1181 height 725
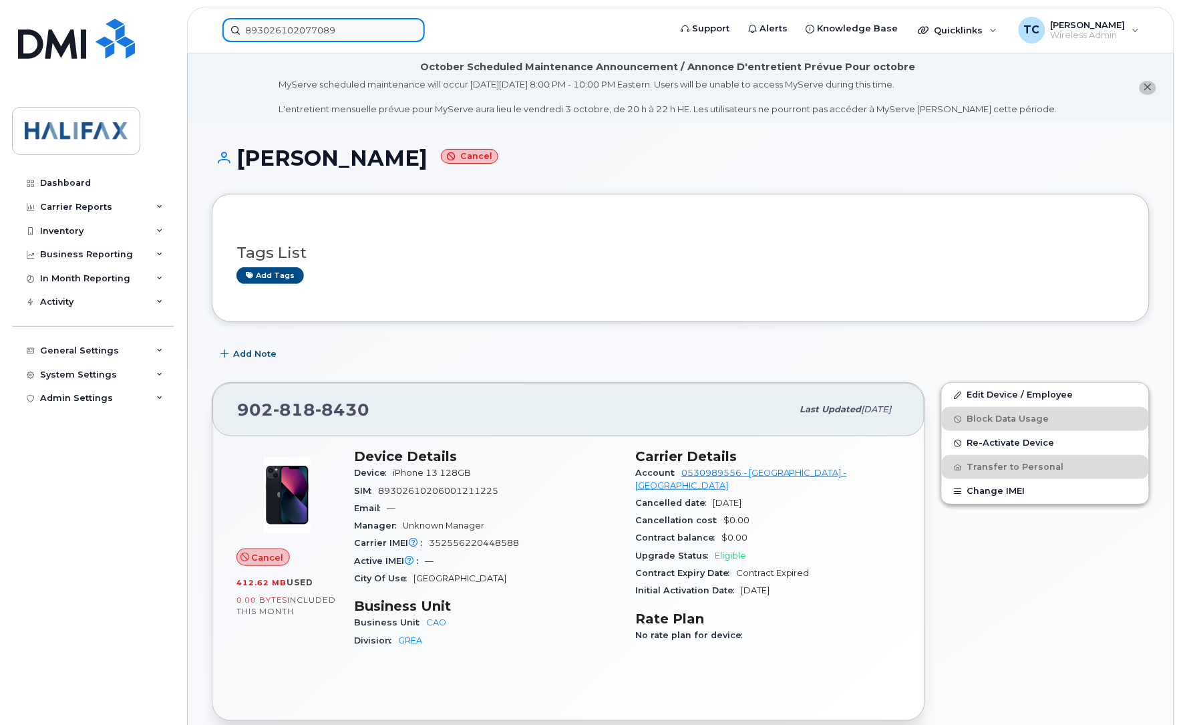
click at [314, 20] on input "893026102077089" at bounding box center [323, 30] width 202 height 24
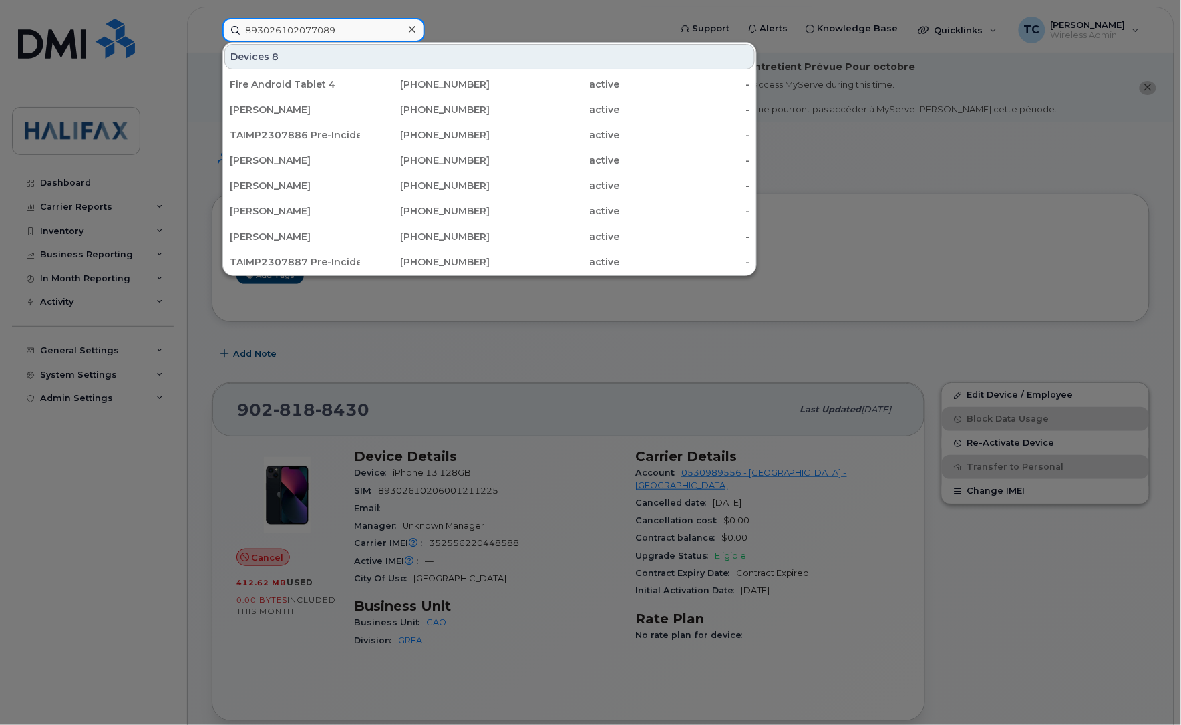
drag, startPoint x: 355, startPoint y: 28, endPoint x: 169, endPoint y: 35, distance: 185.9
click at [212, 35] on div "893026102077089 Devices 8 Fire Android Tablet 4 782-409-8802 active - Maryann M…" at bounding box center [442, 30] width 460 height 24
paste input "4181"
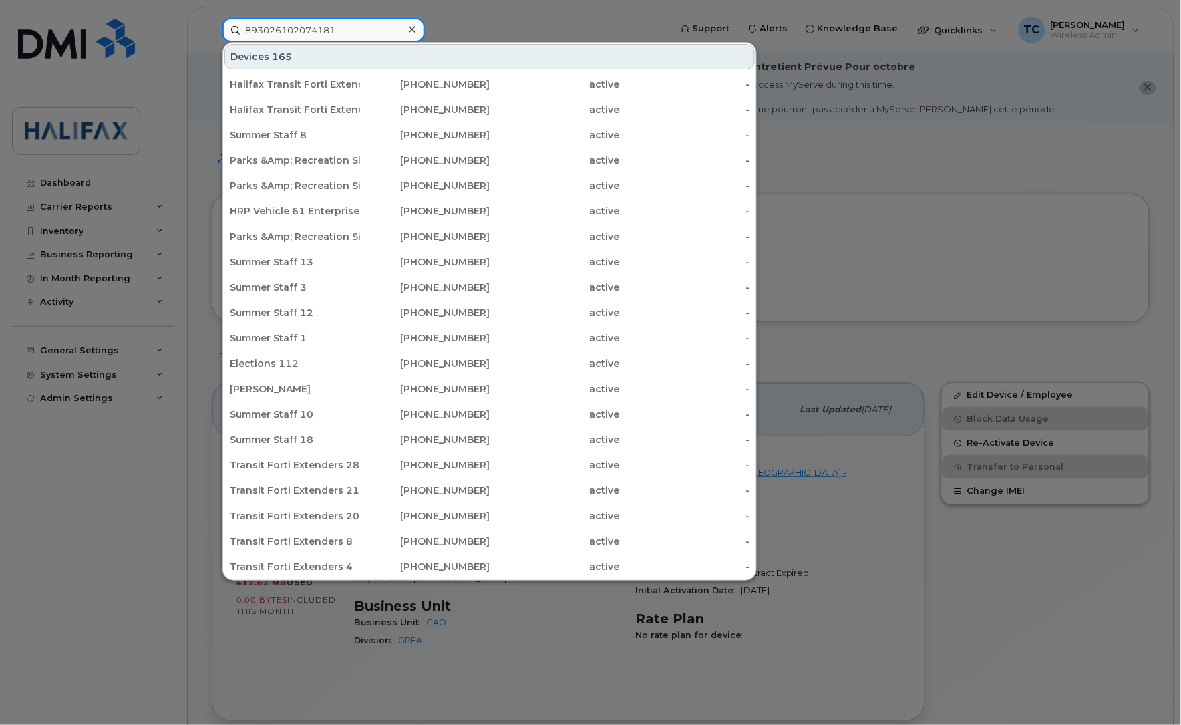
type input "893026102074181"
click at [488, 25] on div at bounding box center [590, 362] width 1181 height 725
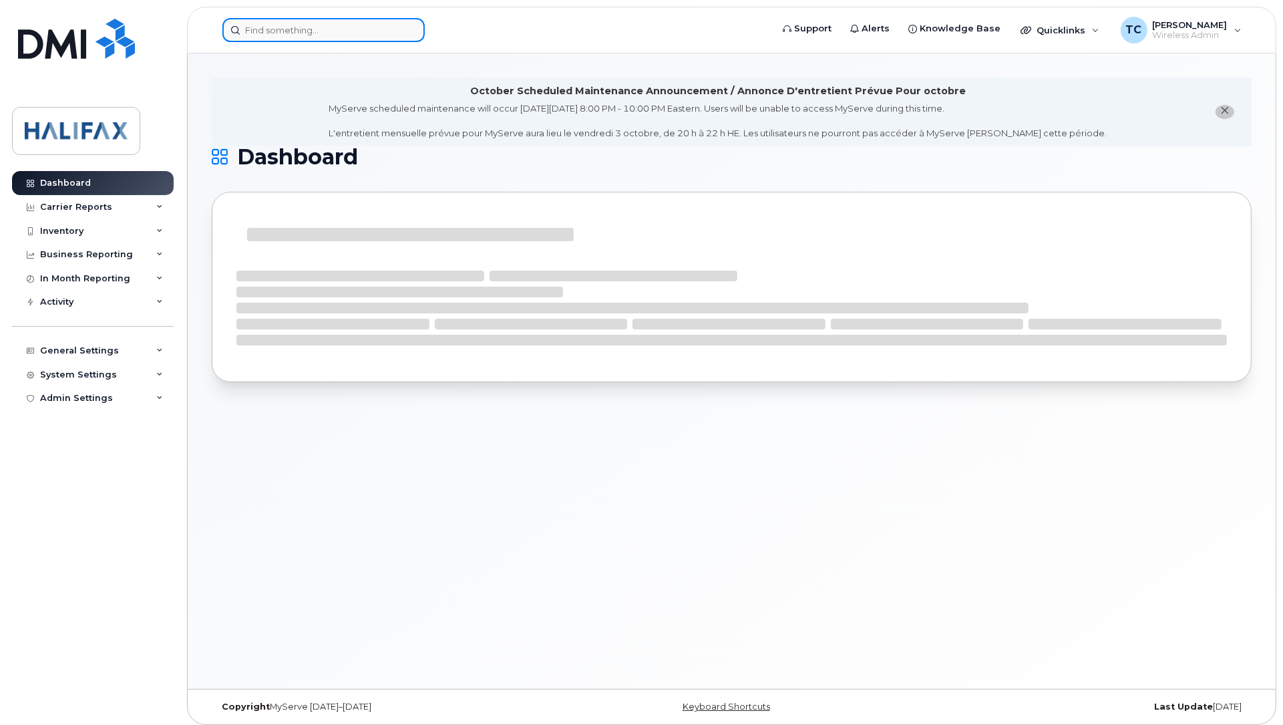
drag, startPoint x: 0, startPoint y: 0, endPoint x: 286, endPoint y: 35, distance: 288.0
click at [288, 37] on input at bounding box center [323, 30] width 202 height 24
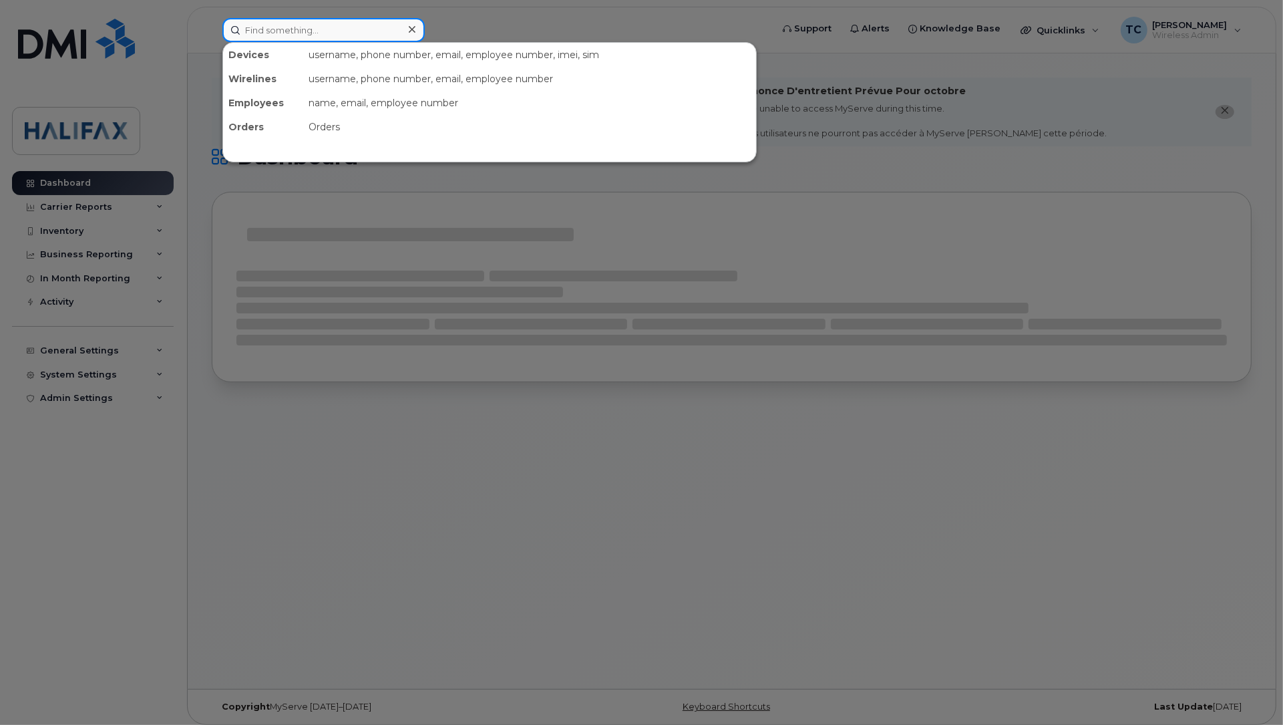
paste input "[PHONE_NUMBER]"
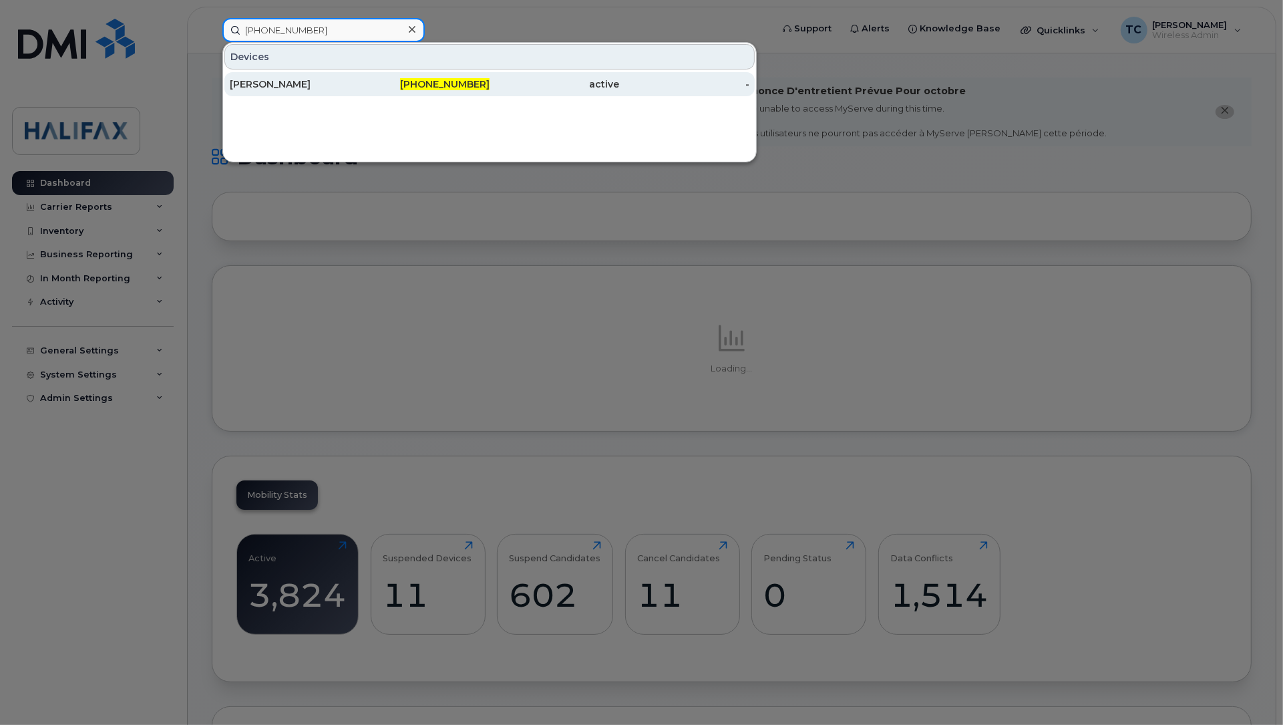
type input "[PHONE_NUMBER]"
click at [278, 82] on div "[PERSON_NAME]" at bounding box center [295, 83] width 130 height 13
